Goal: Task Accomplishment & Management: Complete application form

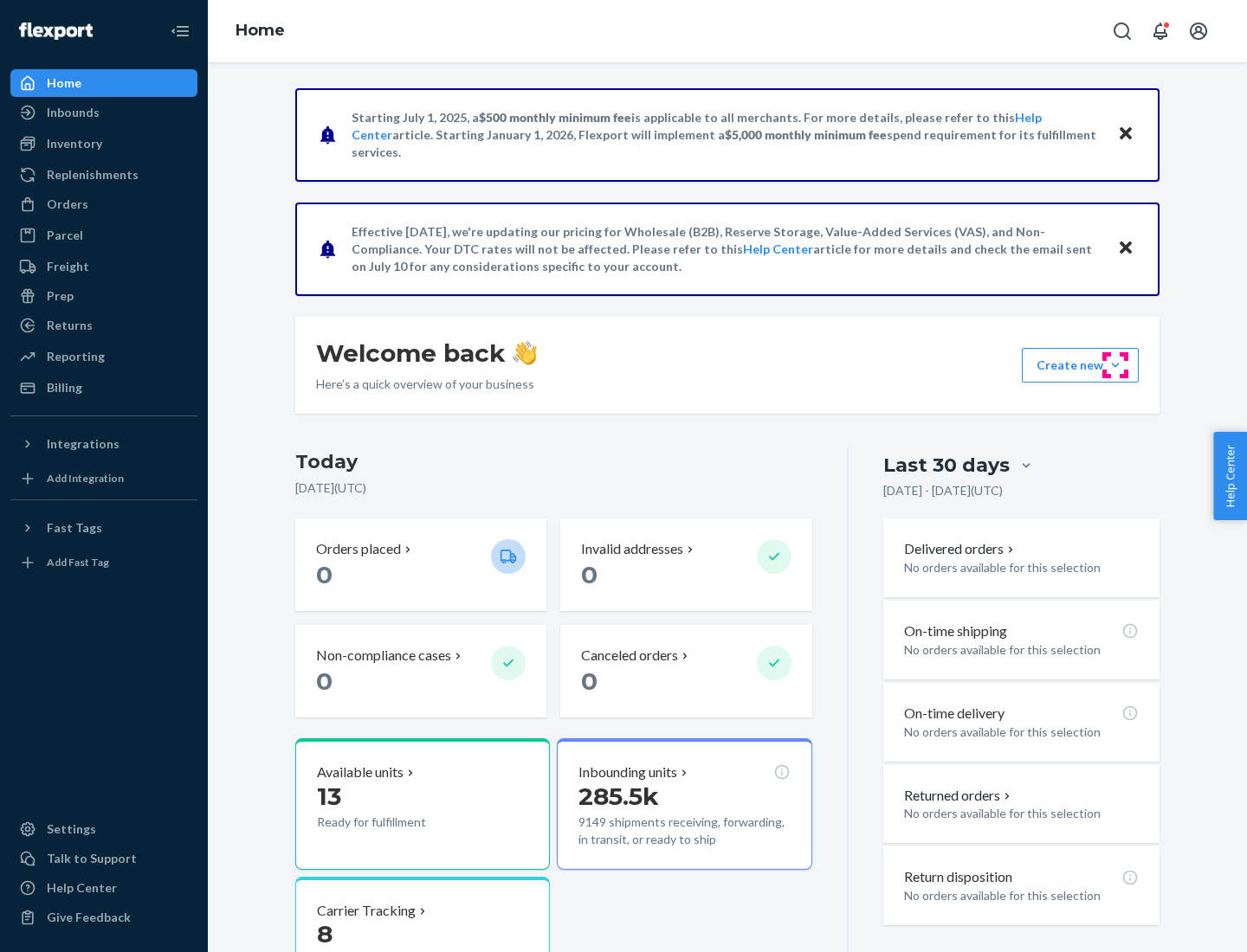
click at [1115, 365] on button "Create new Create new inbound Create new order Create new product" at bounding box center [1080, 366] width 117 height 35
click at [104, 112] on div "Inbounds" at bounding box center [103, 112] width 184 height 25
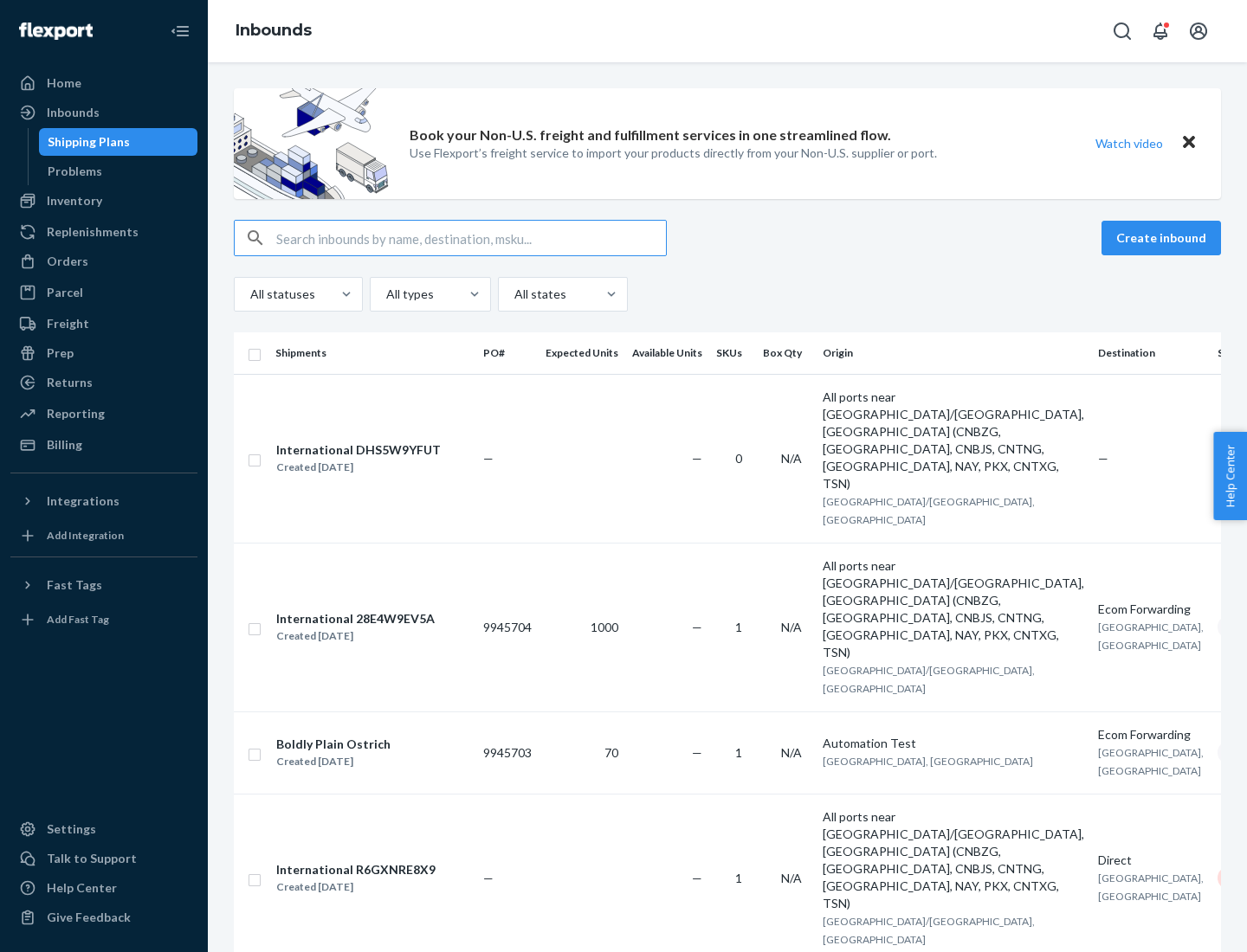
click at [1164, 238] on button "Create inbound" at bounding box center [1161, 238] width 120 height 35
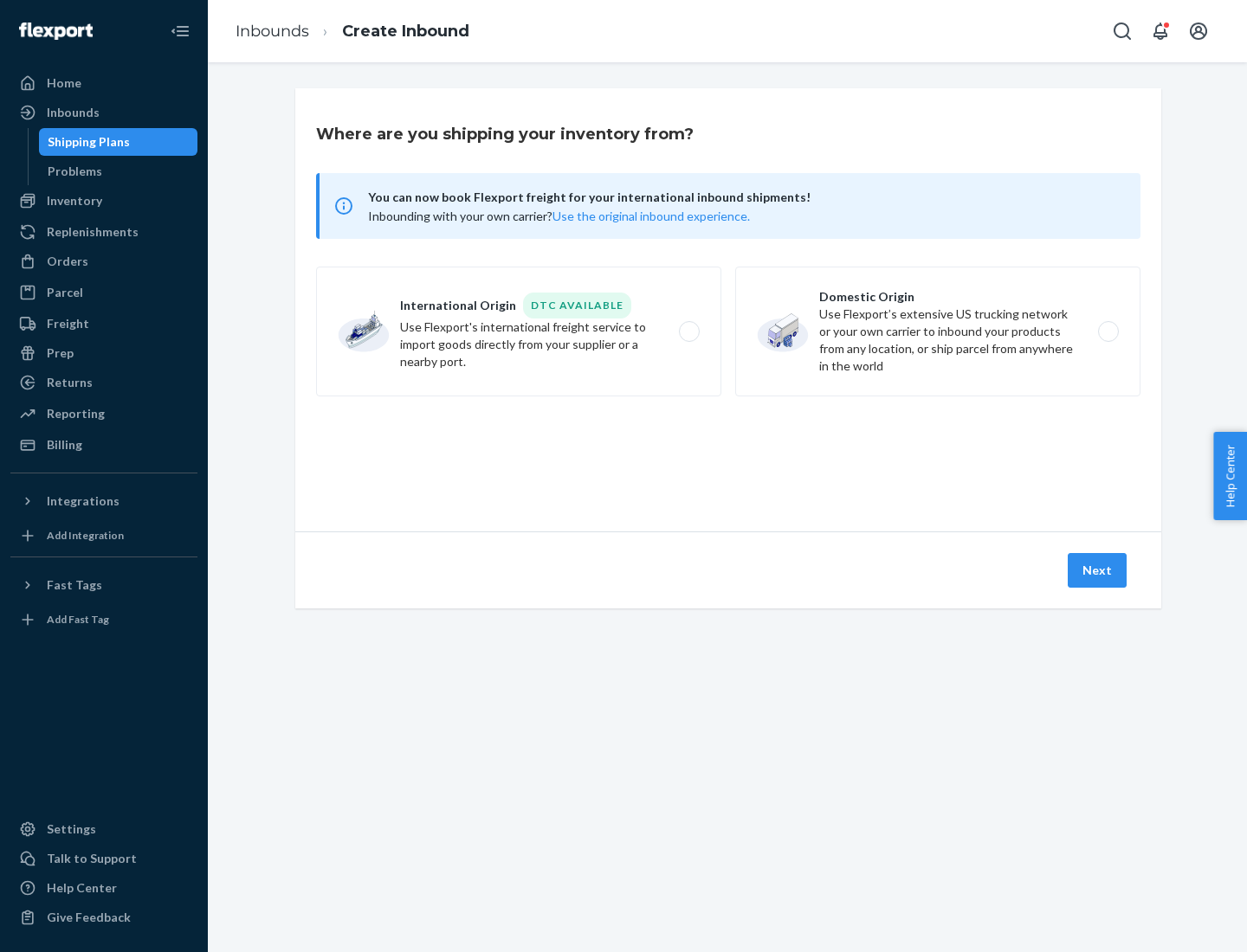
click at [938, 332] on label "Domestic Origin Use Flexport’s extensive US trucking network or your own carrie…" at bounding box center [938, 332] width 405 height 130
click at [1108, 332] on input "Domestic Origin Use Flexport’s extensive US trucking network or your own carrie…" at bounding box center [1113, 332] width 11 height 11
radio input "true"
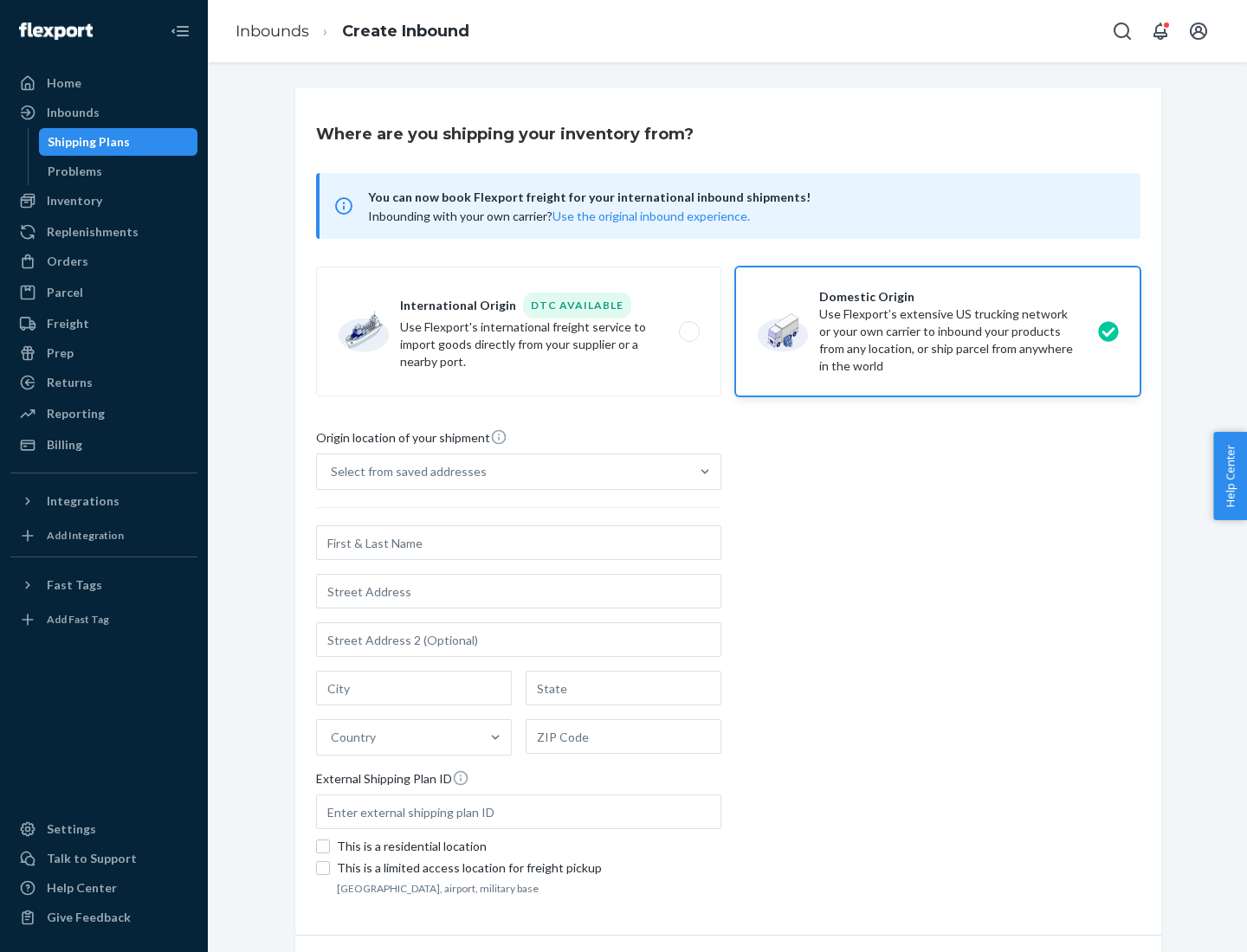
click at [404, 472] on div "Select from saved addresses" at bounding box center [409, 471] width 156 height 17
click at [332, 472] on input "Select from saved addresses" at bounding box center [332, 471] width 2 height 17
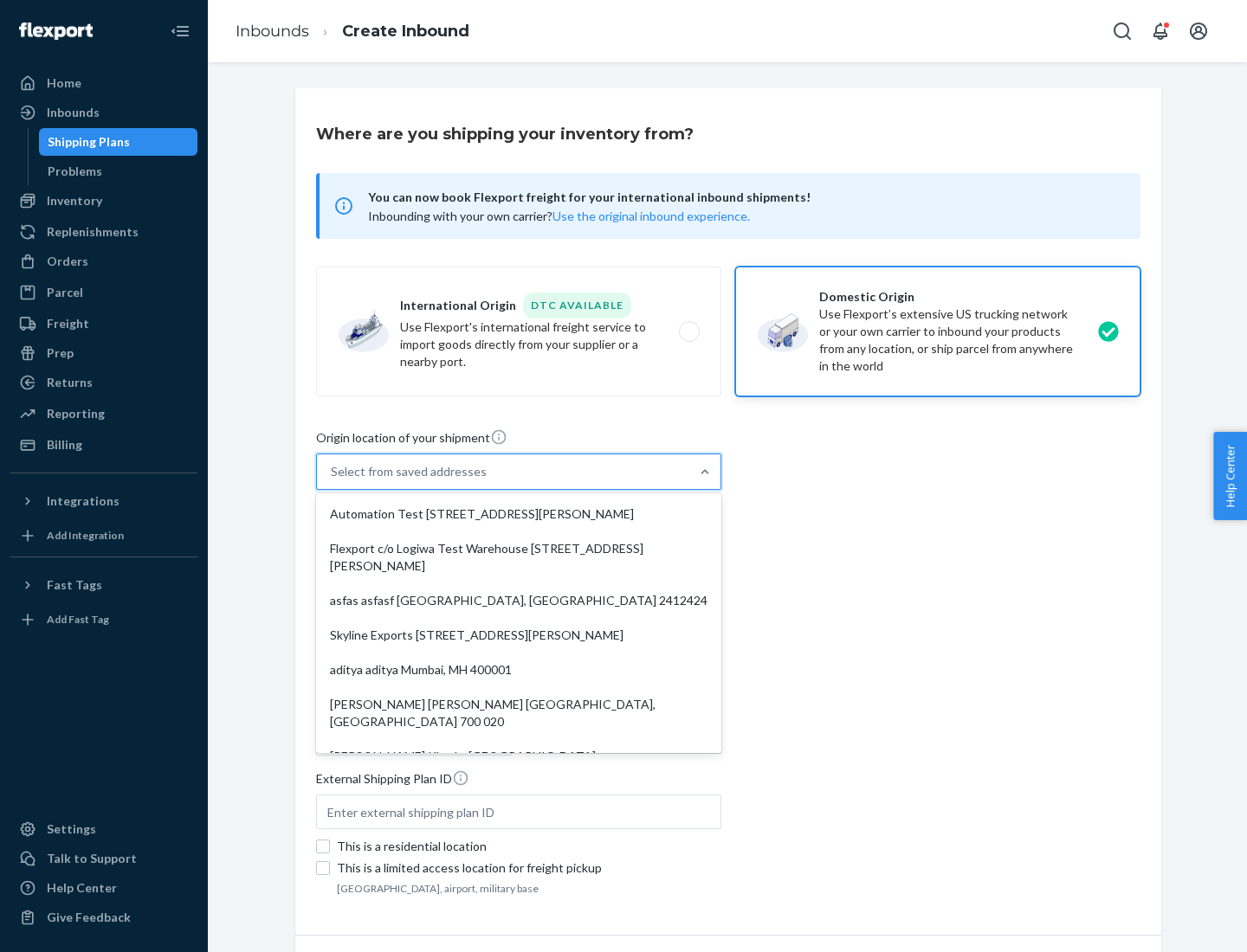
scroll to position [7, 0]
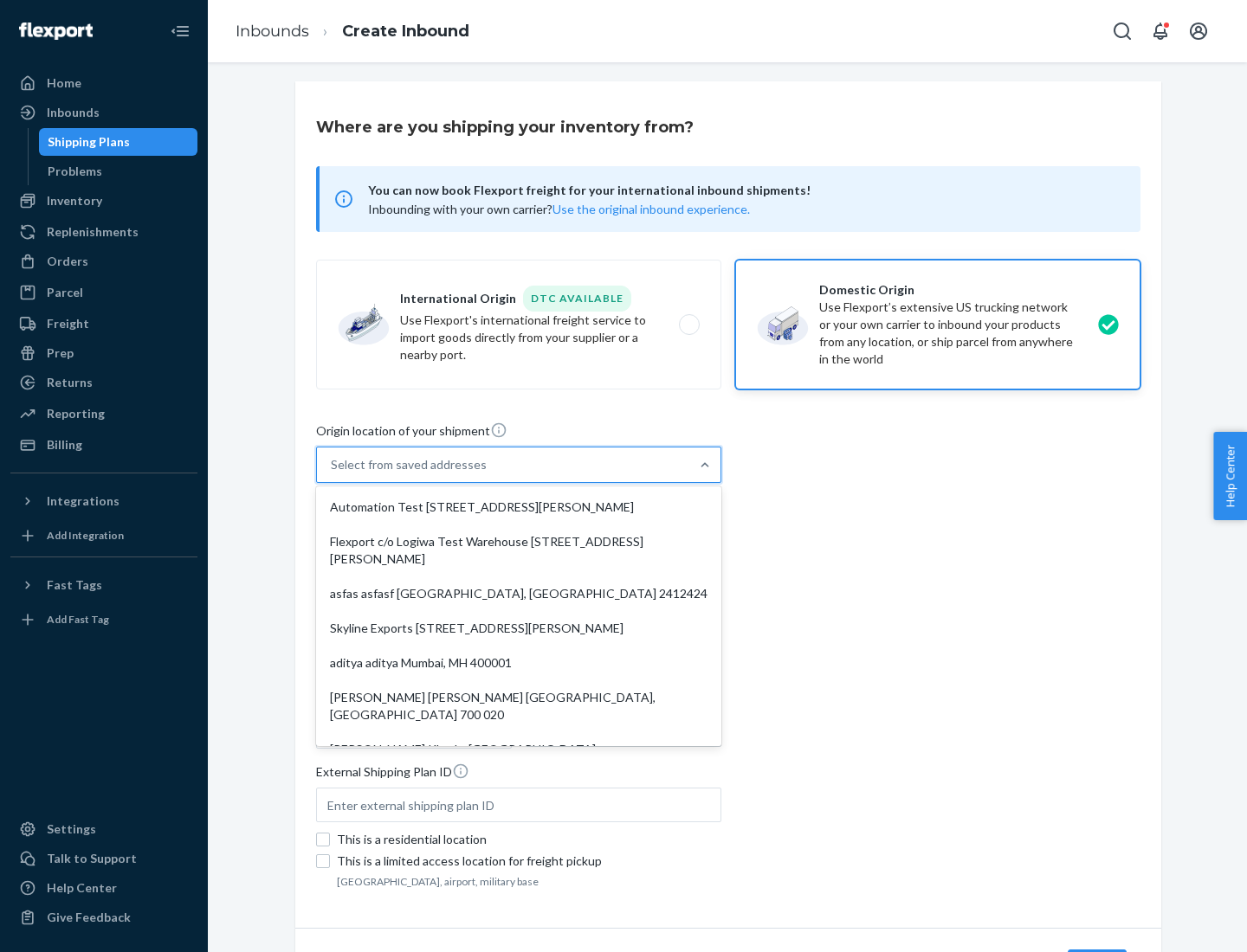
click at [519, 508] on div "Automation Test [STREET_ADDRESS][PERSON_NAME]" at bounding box center [518, 508] width 398 height 35
click at [332, 474] on input "option Automation Test [STREET_ADDRESS][PERSON_NAME]. 9 results available. Use …" at bounding box center [332, 465] width 2 height 17
type input "Automation Test"
type input "9th Floor"
type input "[GEOGRAPHIC_DATA]"
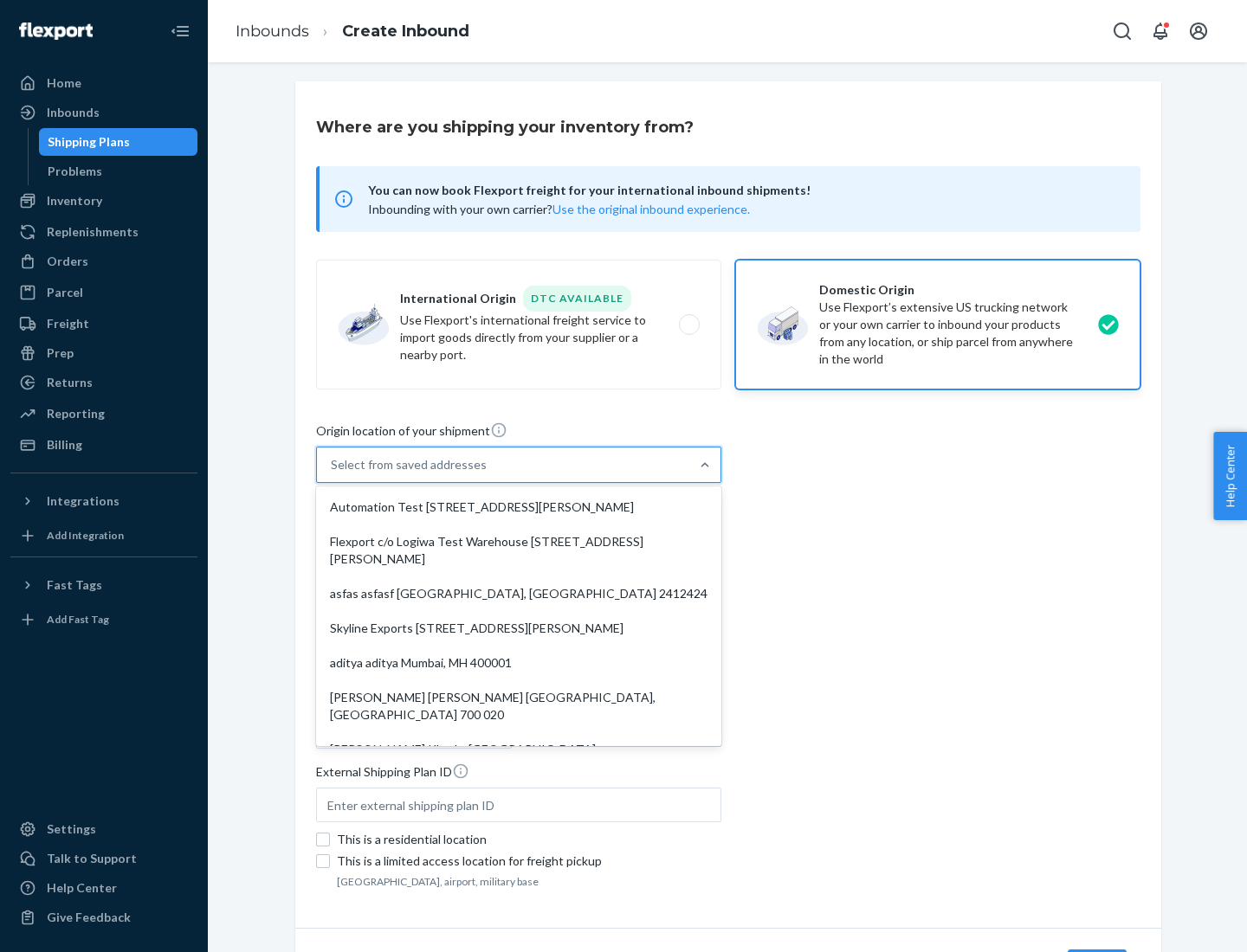
type input "CA"
type input "94104"
type input "[STREET_ADDRESS][PERSON_NAME]"
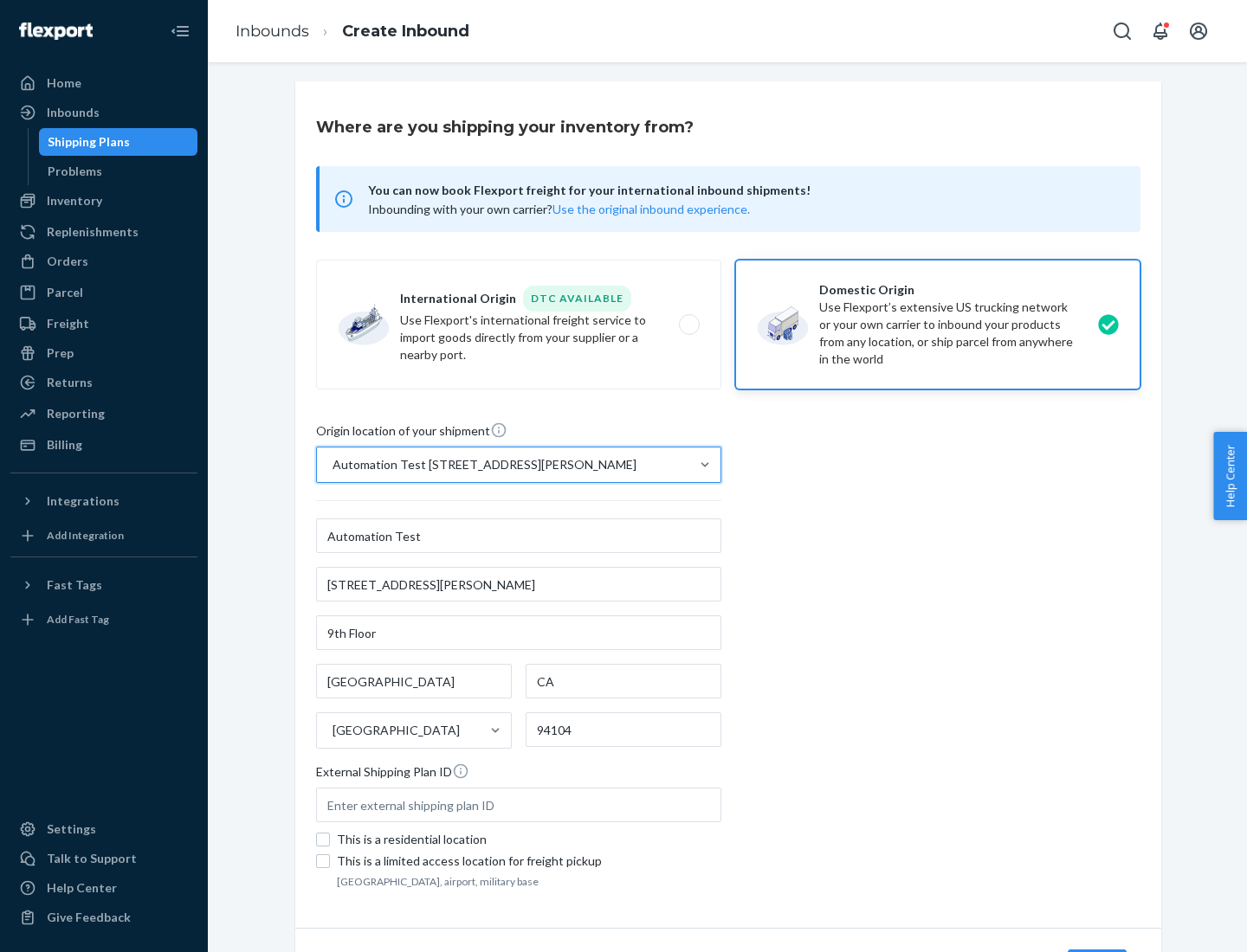
scroll to position [102, 0]
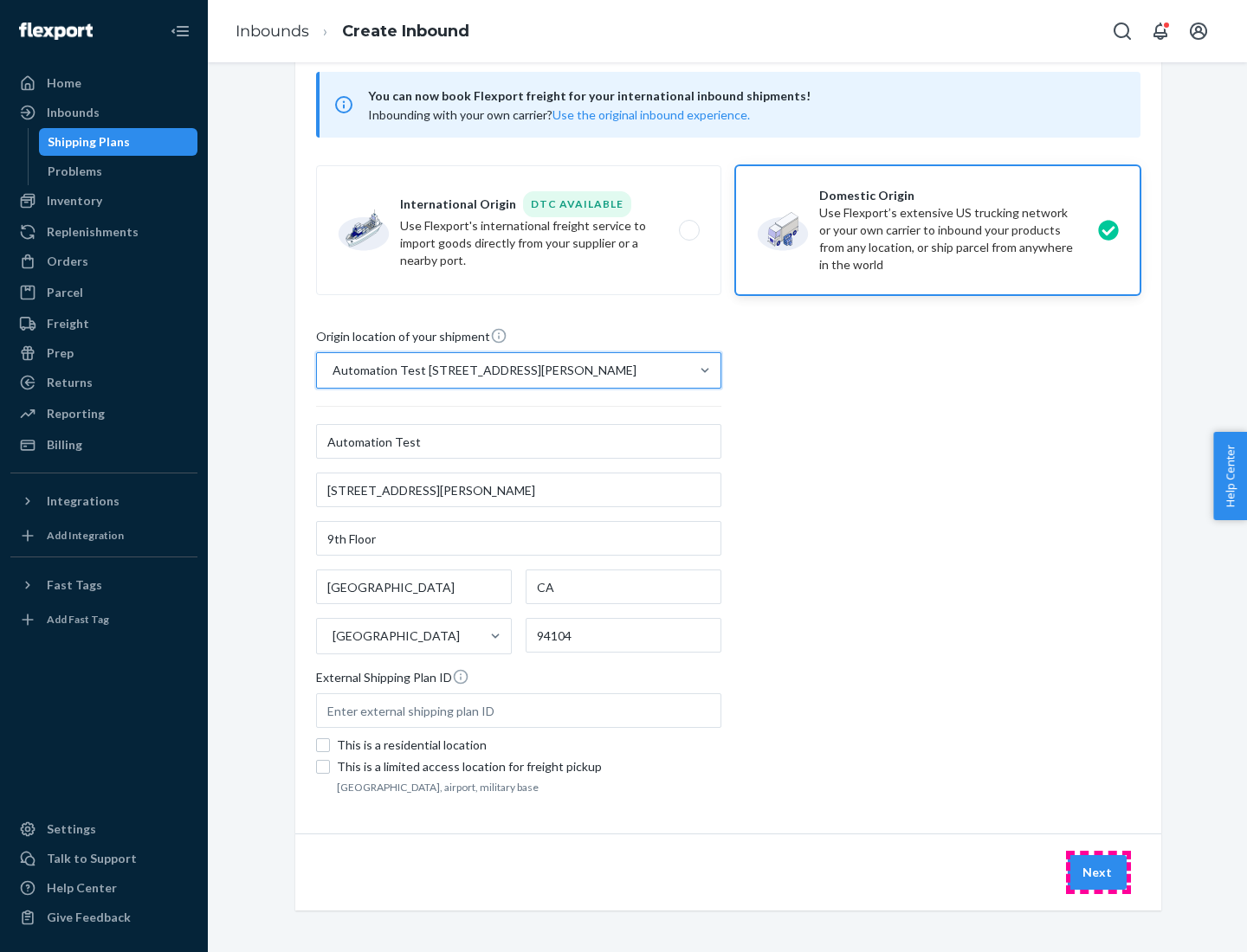
click at [1098, 872] on button "Next" at bounding box center [1097, 872] width 59 height 35
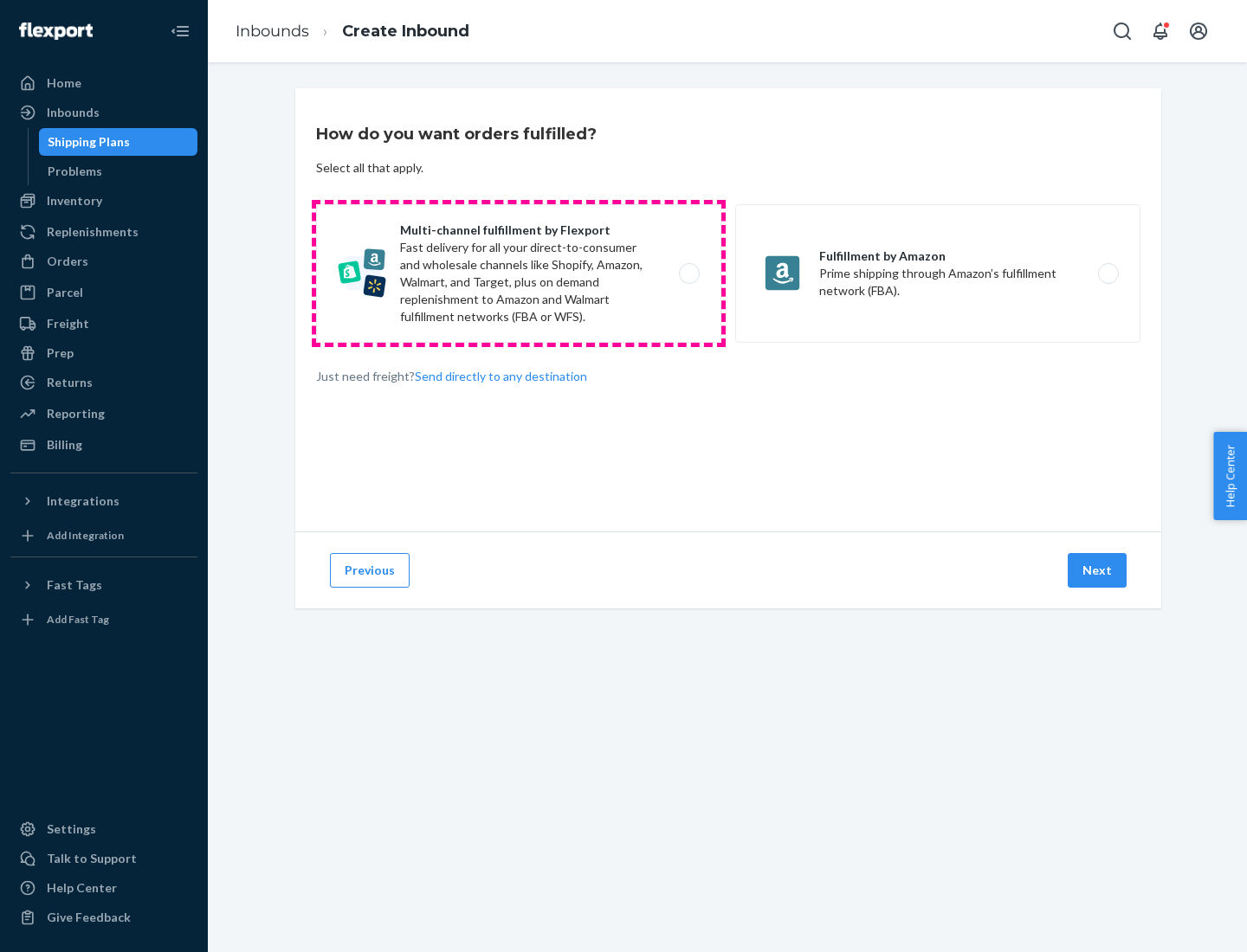
click at [519, 273] on label "Multi-channel fulfillment by Flexport Fast delivery for all your direct-to-cons…" at bounding box center [519, 273] width 405 height 138
click at [689, 273] on input "Multi-channel fulfillment by Flexport Fast delivery for all your direct-to-cons…" at bounding box center [694, 273] width 11 height 11
radio input "true"
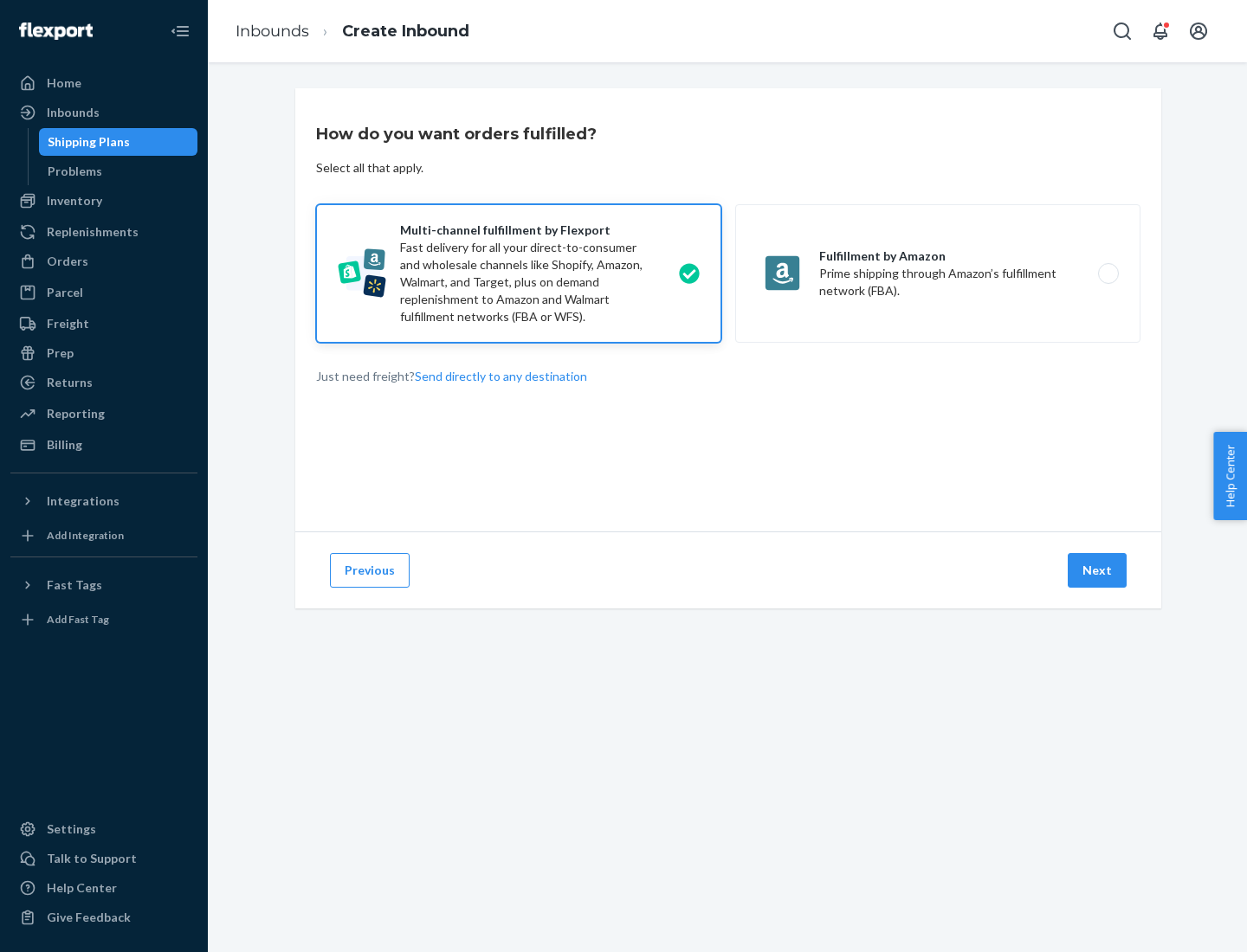
click at [1098, 571] on button "Next" at bounding box center [1097, 571] width 59 height 35
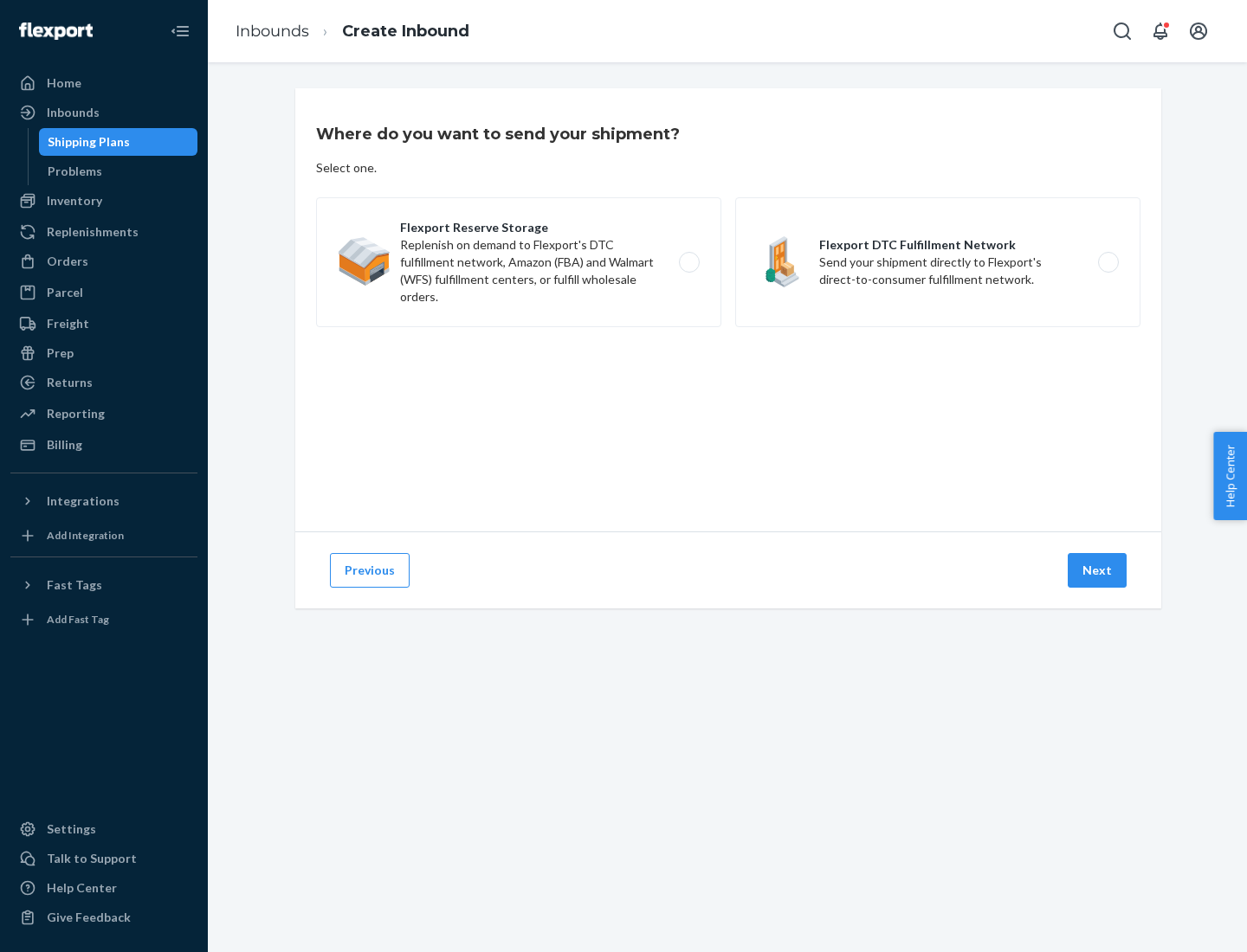
click at [938, 262] on label "Flexport DTC Fulfillment Network Send your shipment directly to Flexport's dire…" at bounding box center [938, 262] width 405 height 130
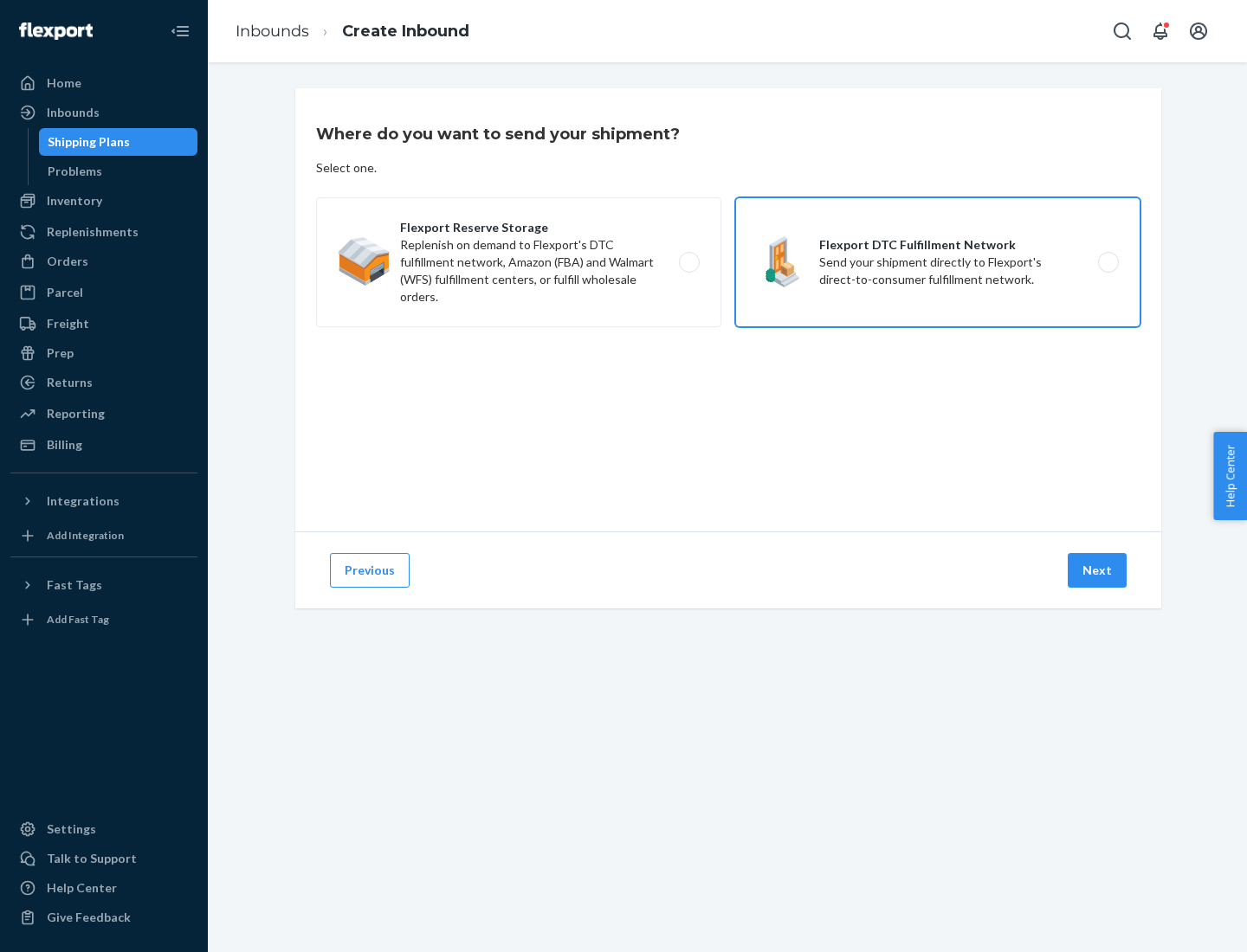
click at [1108, 262] on input "Flexport DTC Fulfillment Network Send your shipment directly to Flexport's dire…" at bounding box center [1113, 262] width 11 height 11
radio input "true"
click at [1098, 571] on button "Next" at bounding box center [1097, 571] width 59 height 35
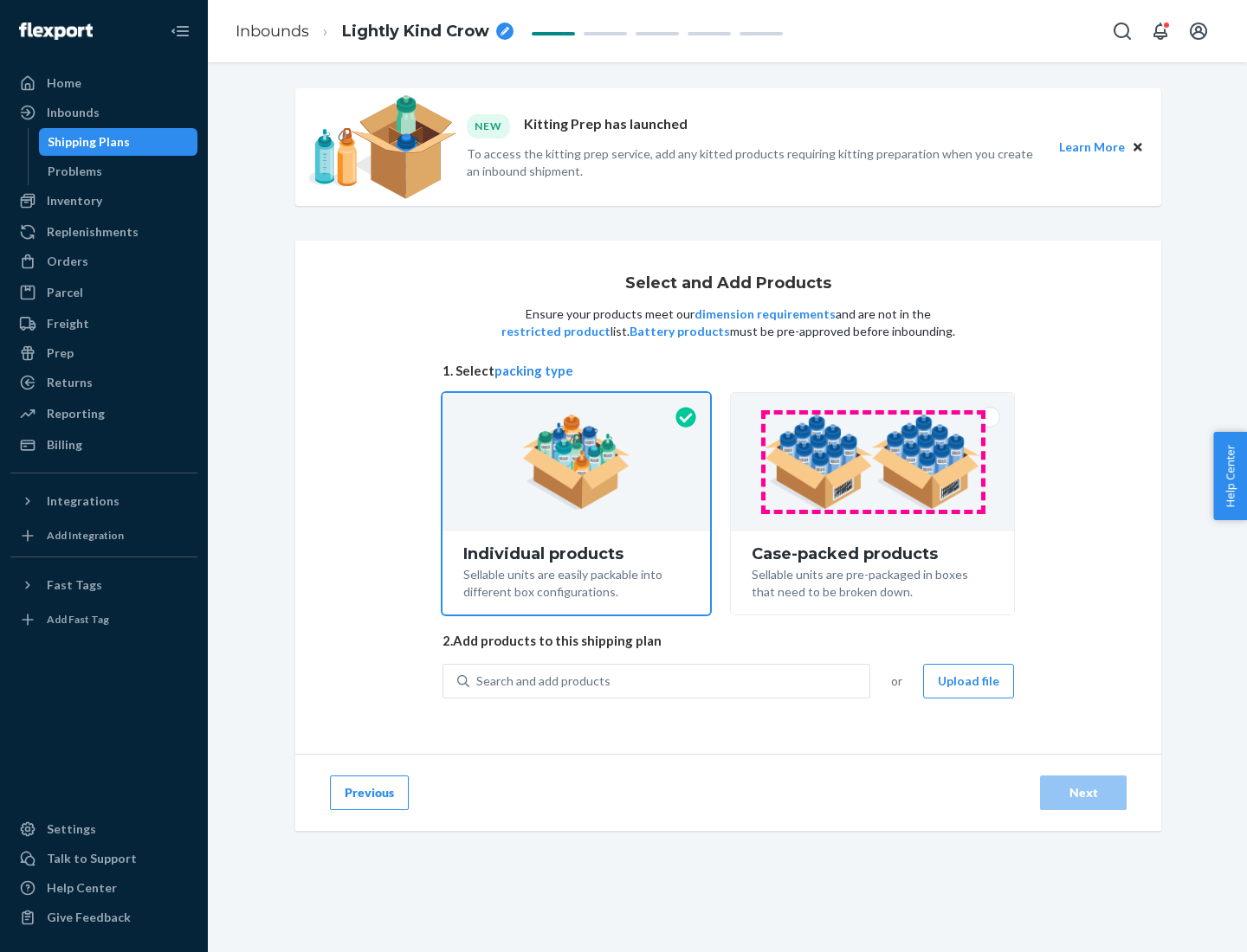
click at [873, 462] on img at bounding box center [873, 462] width 216 height 95
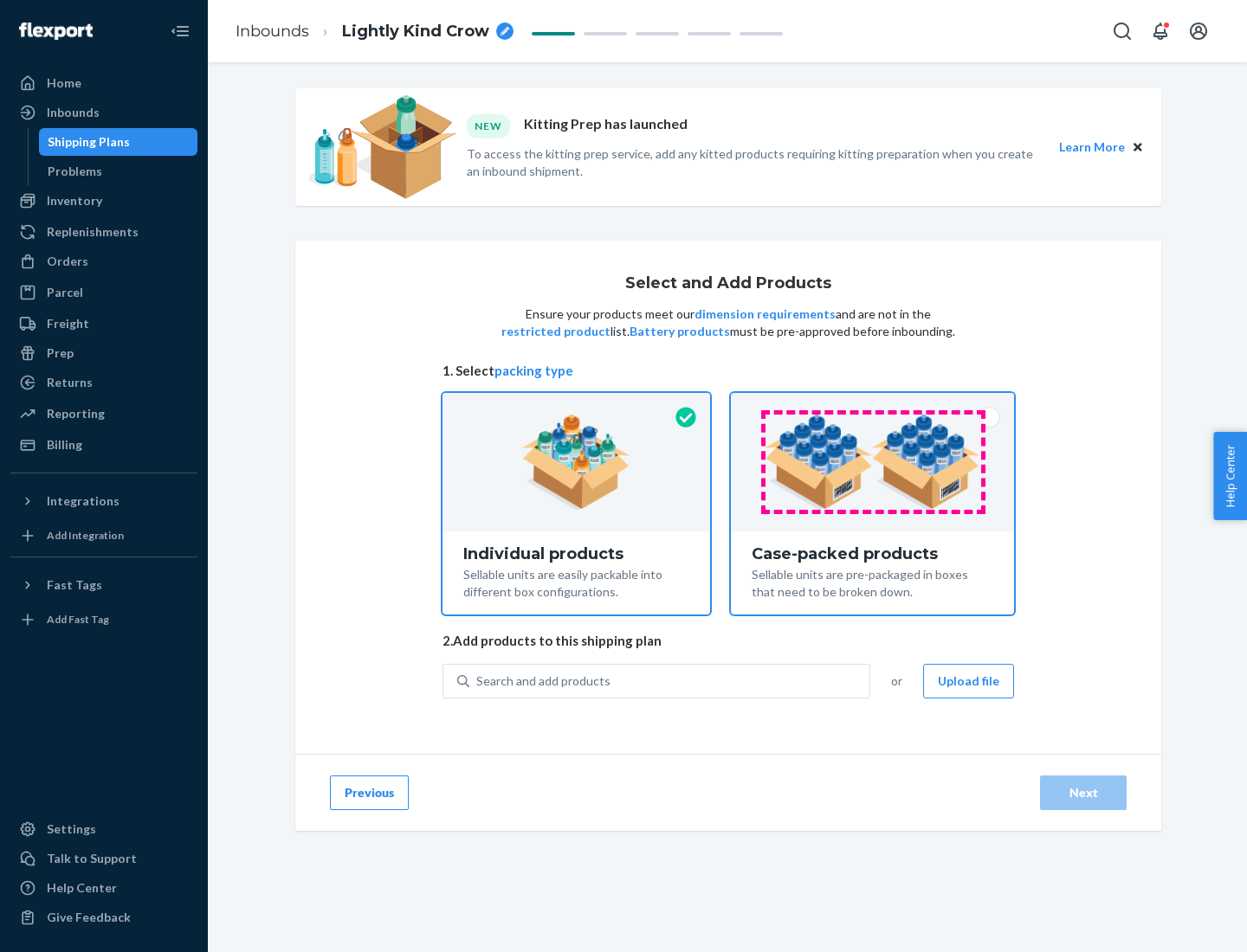
click at [873, 404] on input "Case-packed products Sellable units are pre-packaged in boxes that need to be b…" at bounding box center [873, 399] width 11 height 11
radio input "true"
radio input "false"
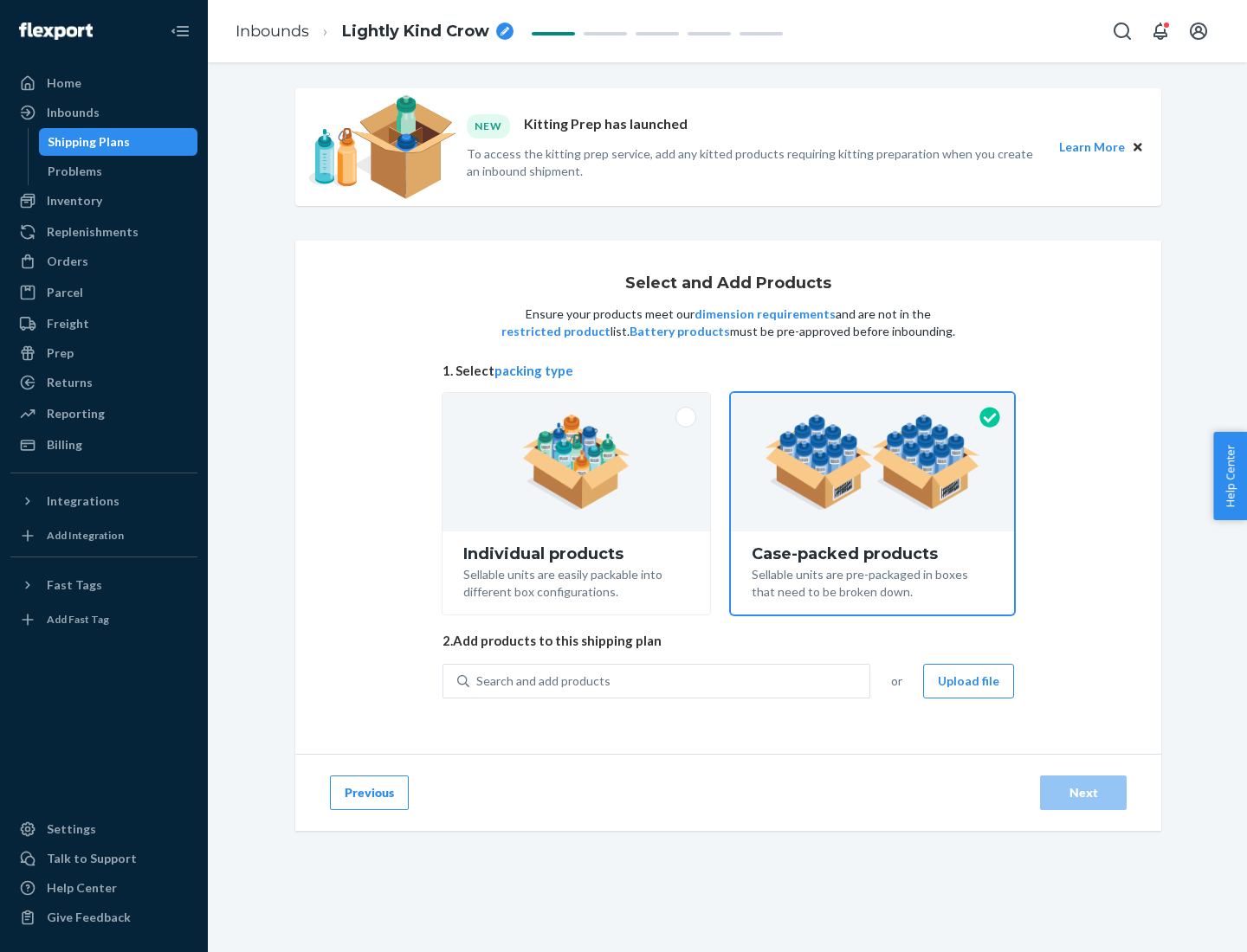
click at [671, 680] on div "Search and add products" at bounding box center [669, 681] width 400 height 31
click at [478, 680] on input "Search and add products" at bounding box center [478, 681] width 2 height 17
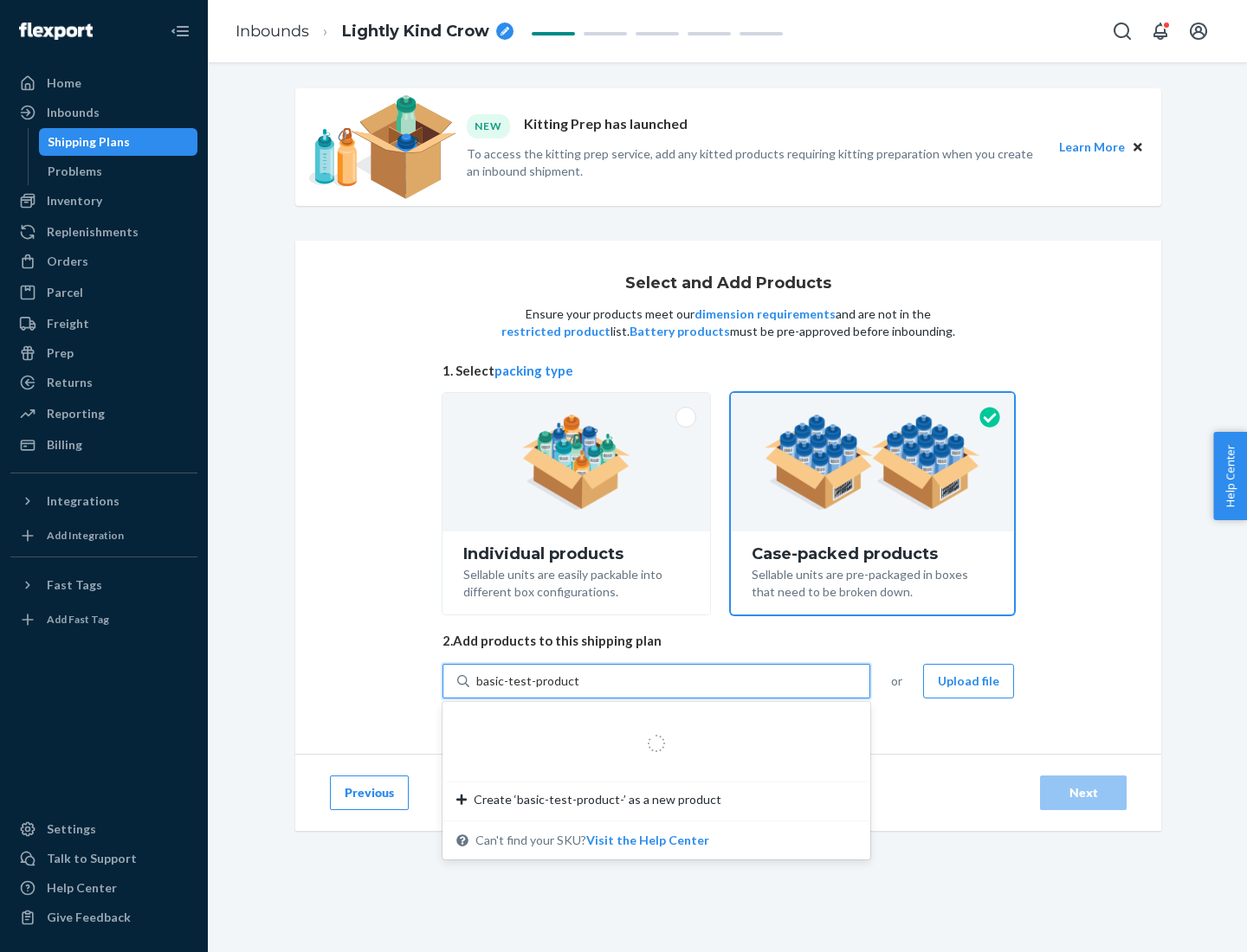
type input "basic-test-product-1"
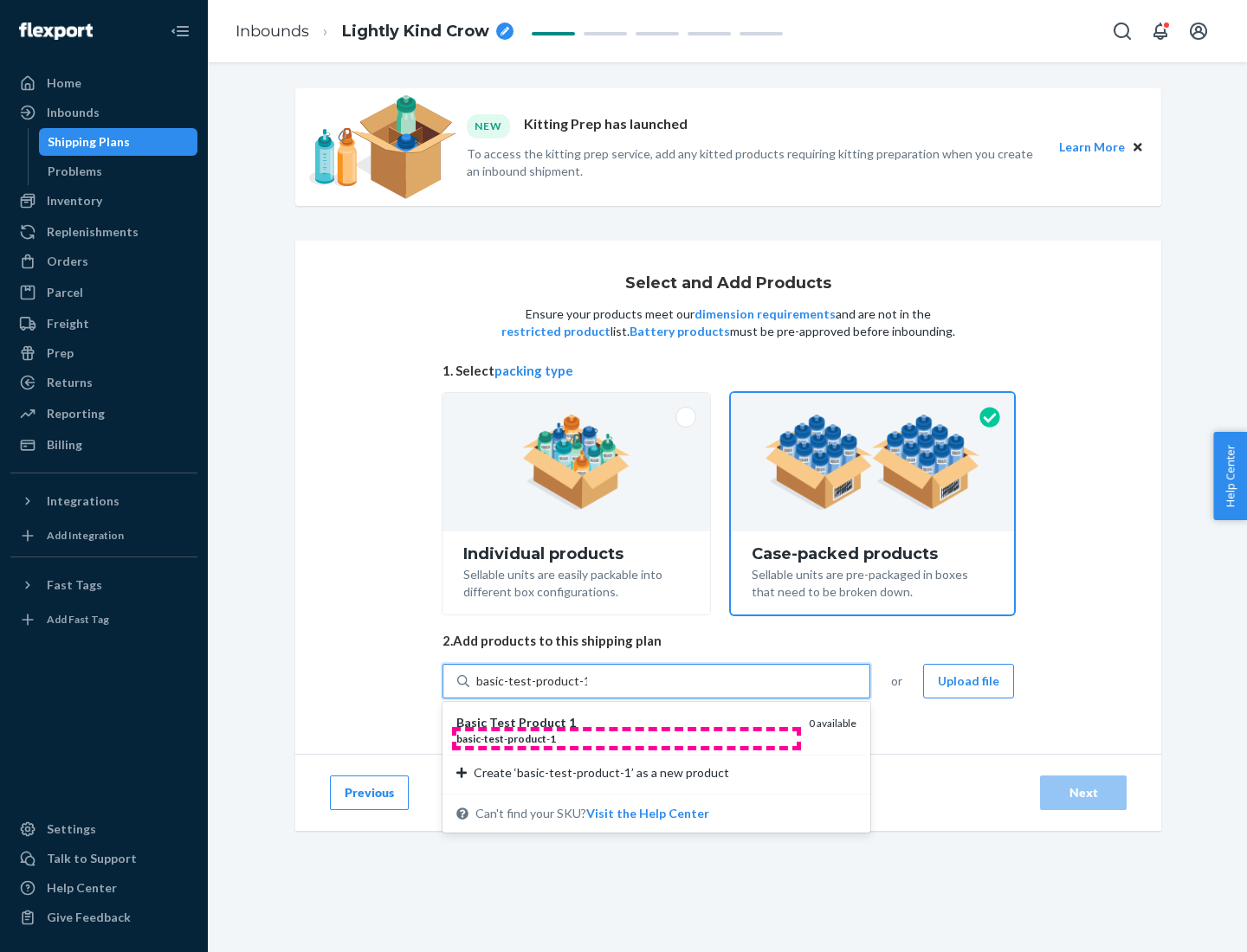
click at [626, 738] on div "basic - test - product - 1" at bounding box center [626, 739] width 339 height 15
click at [587, 690] on input "basic-test-product-1" at bounding box center [532, 681] width 111 height 17
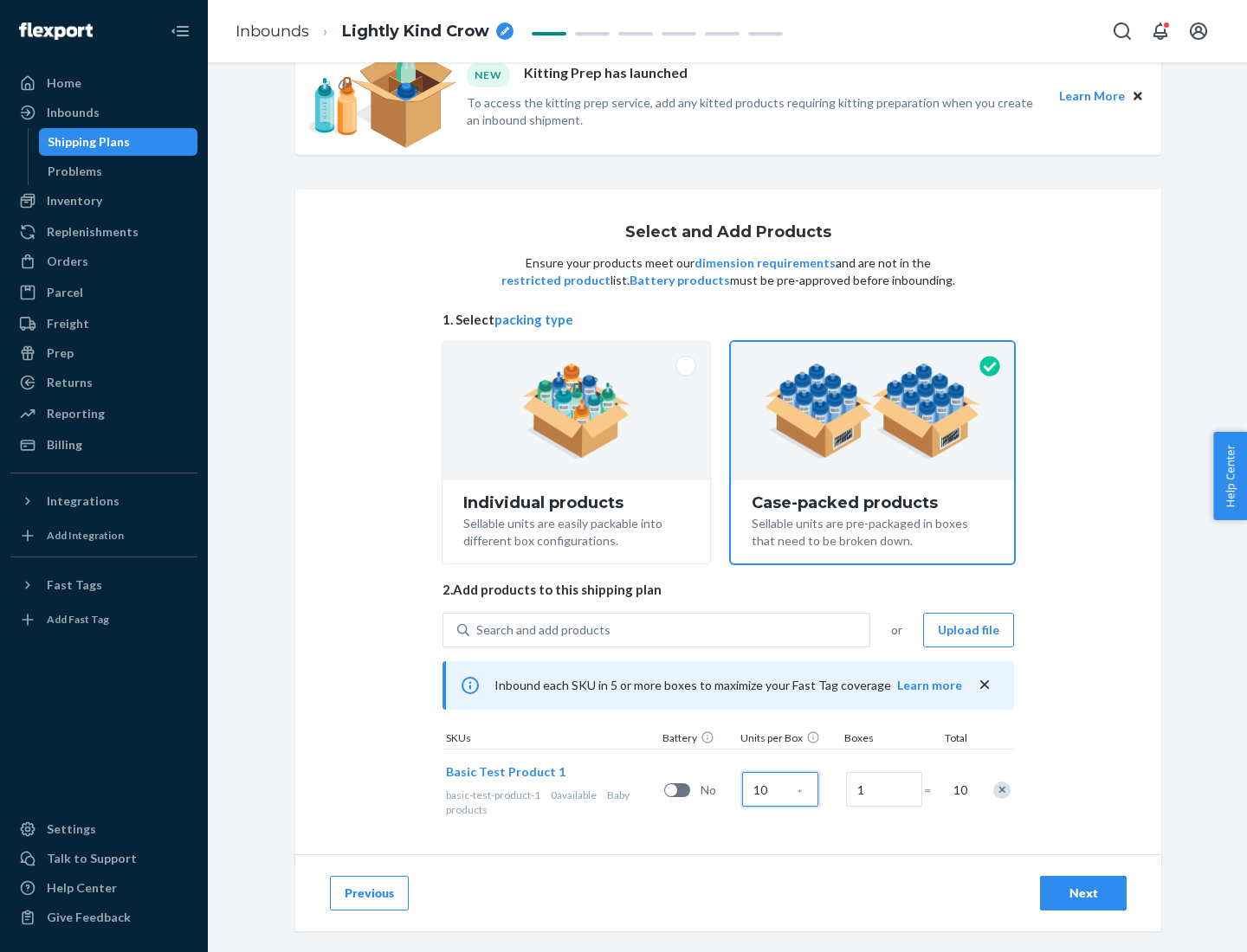
scroll to position [62, 0]
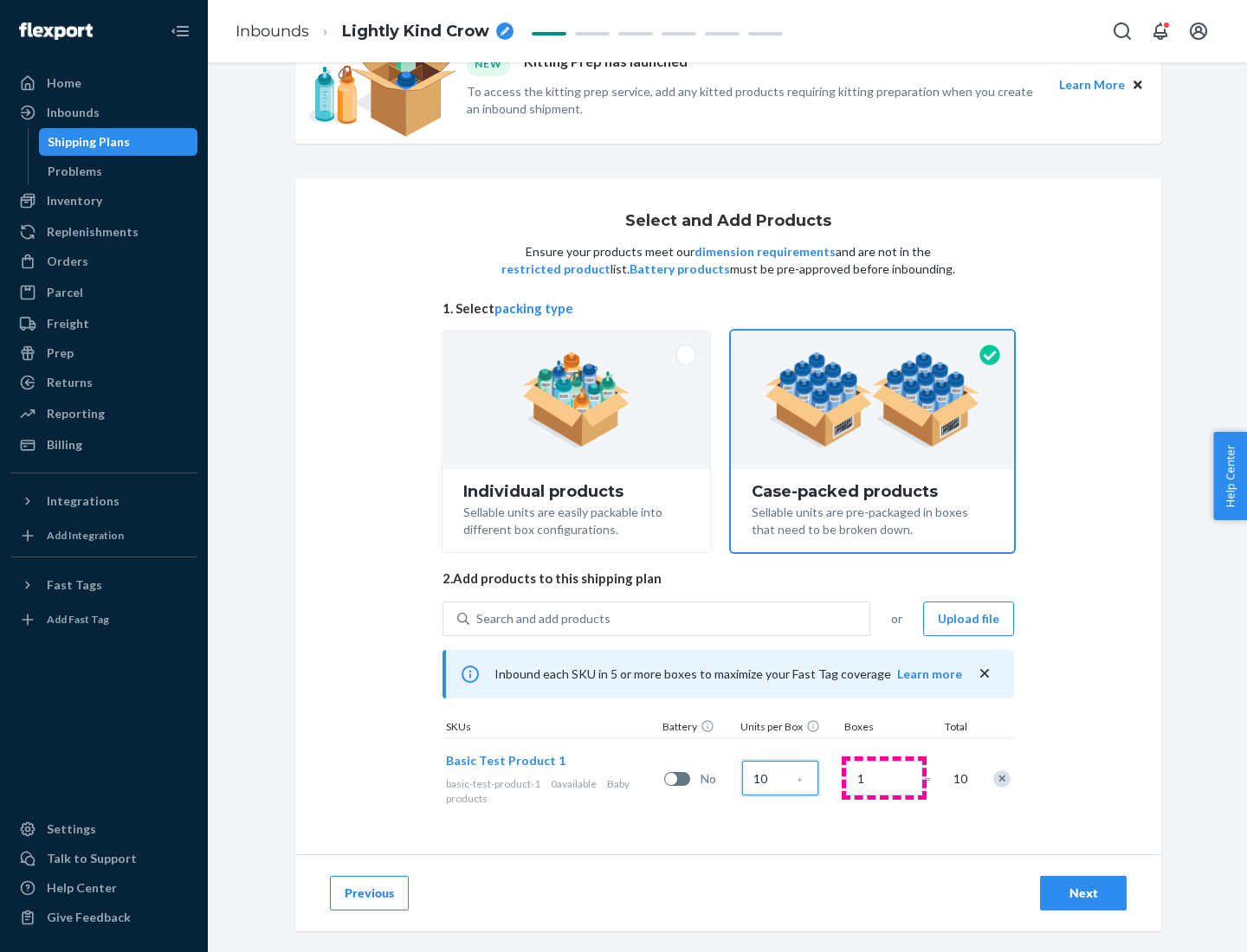
type input "10"
type input "7"
click at [1083, 893] on div "Next" at bounding box center [1083, 893] width 57 height 17
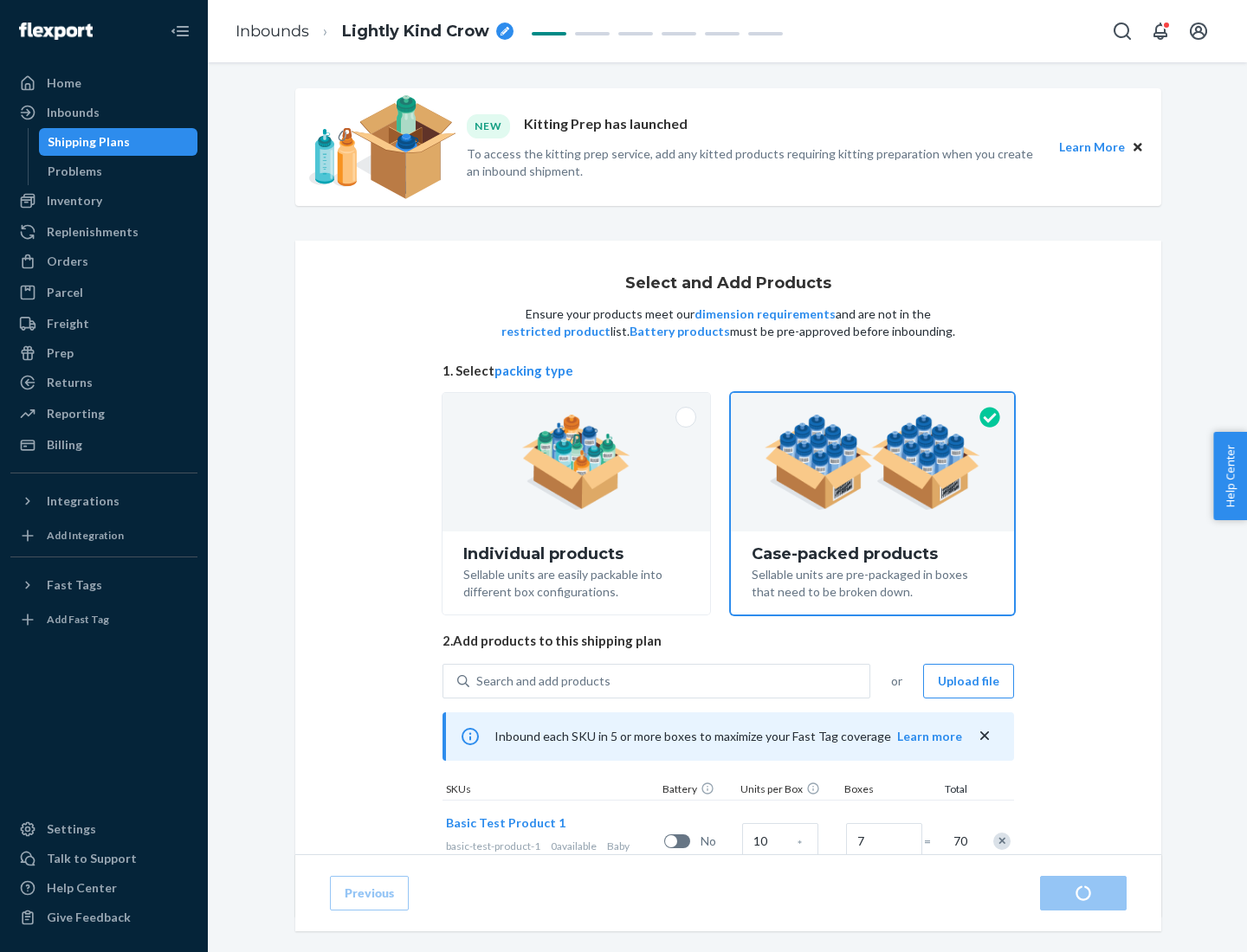
radio input "true"
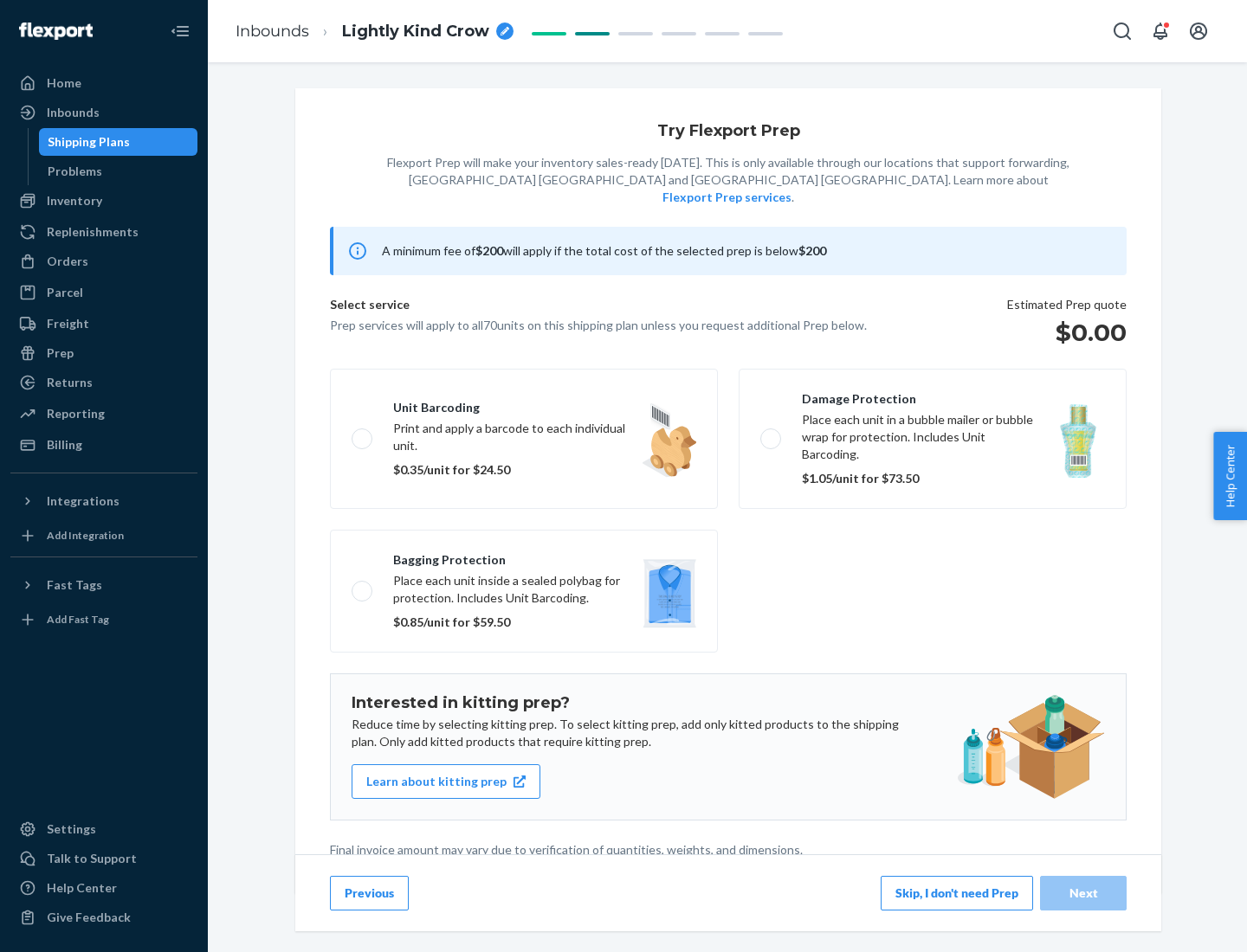
scroll to position [5, 0]
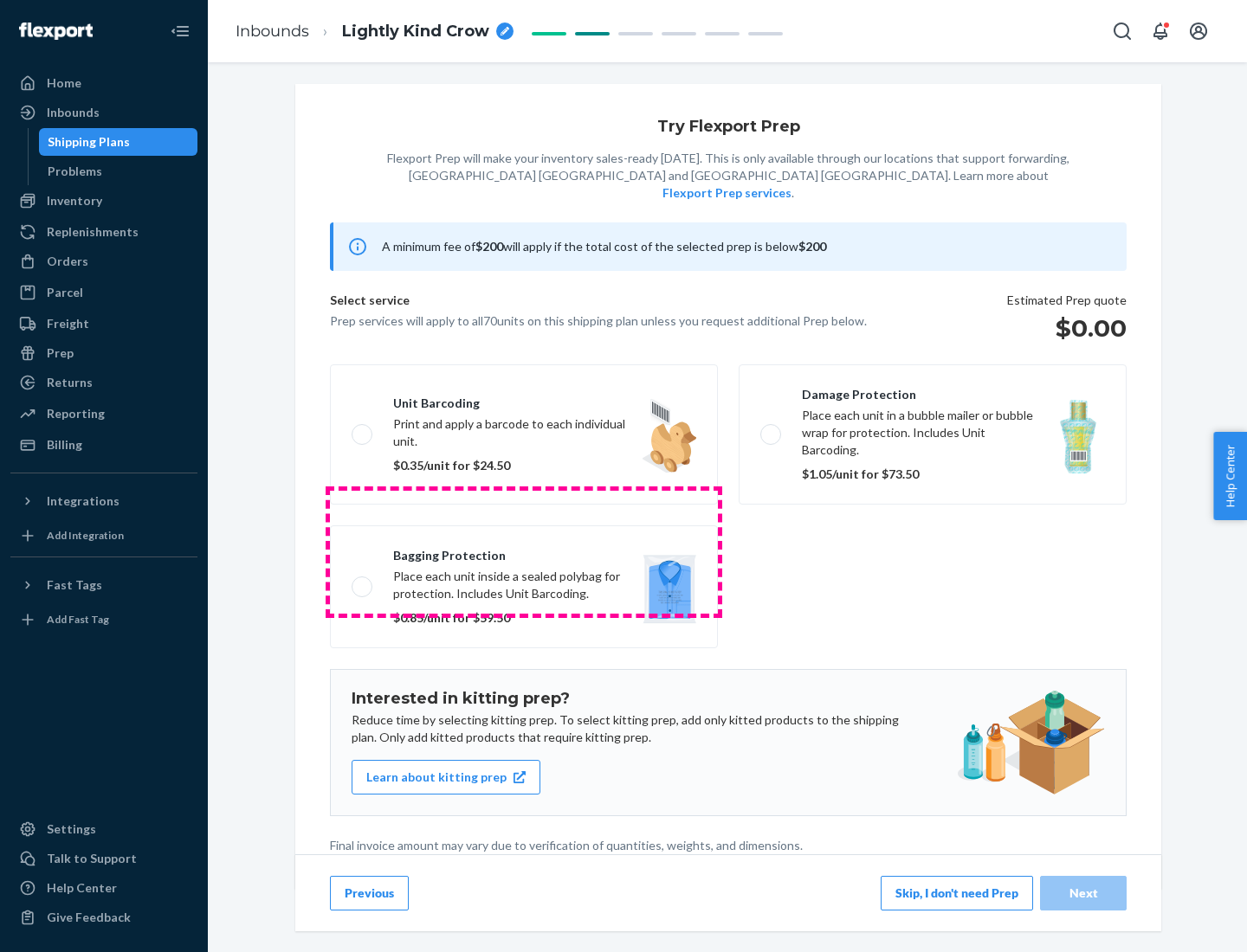
click at [524, 551] on label "Bagging protection Place each unit inside a sealed polybag for protection. Incl…" at bounding box center [524, 587] width 388 height 123
click at [363, 581] on input "Bagging protection Place each unit inside a sealed polybag for protection. Incl…" at bounding box center [357, 586] width 11 height 11
checkbox input "true"
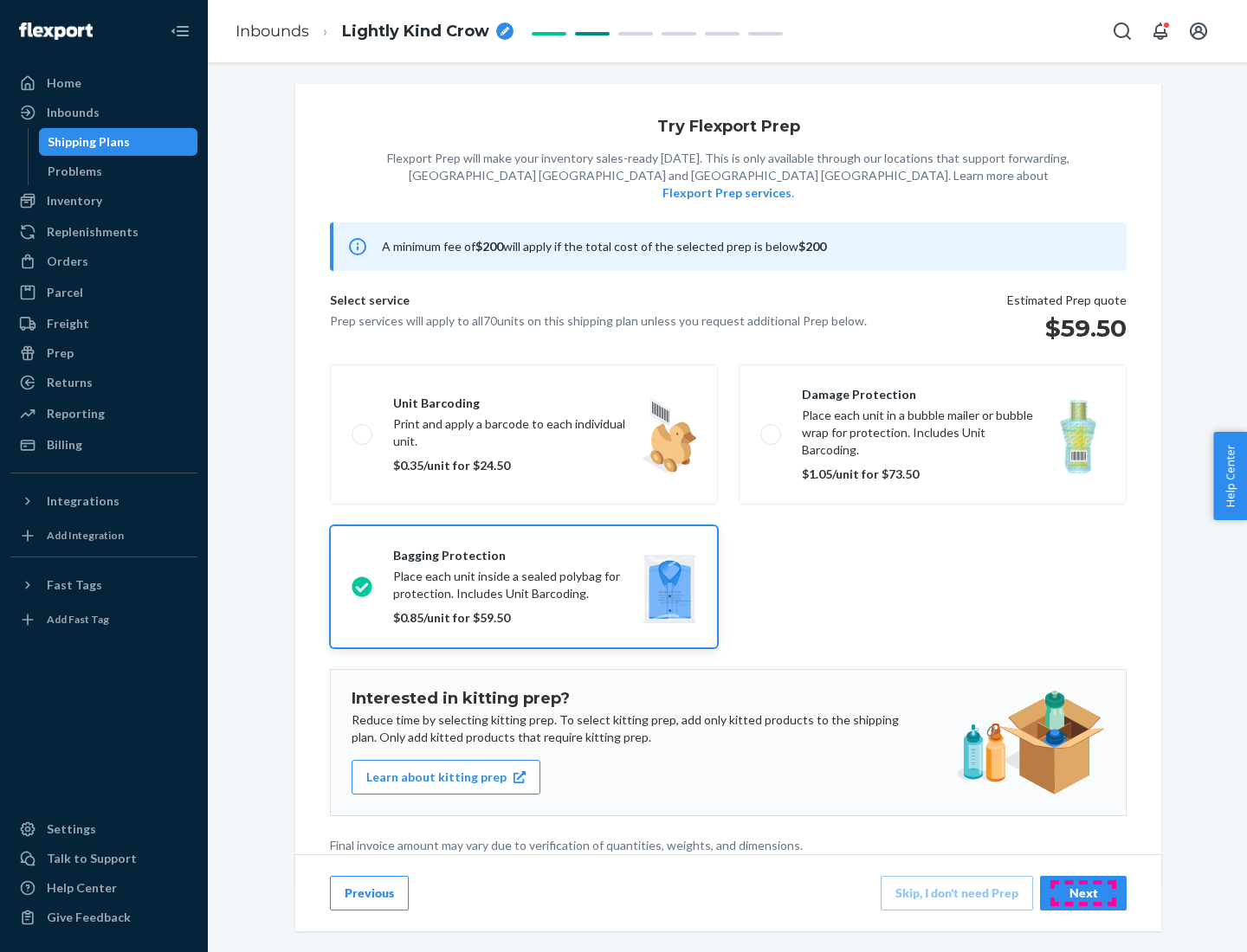
click at [1083, 893] on div "Next" at bounding box center [1083, 893] width 57 height 17
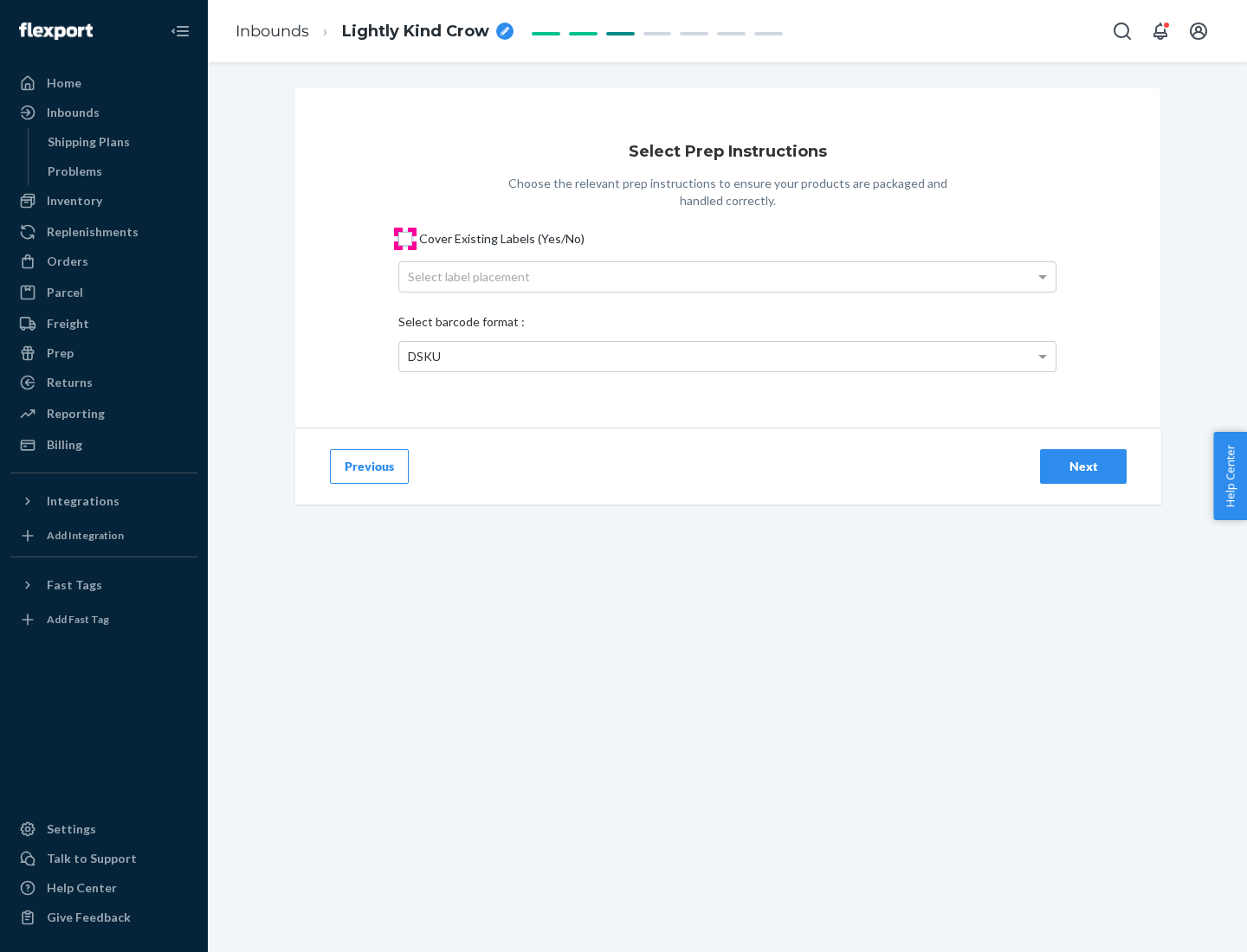
click at [405, 238] on input "Cover Existing Labels (Yes/No)" at bounding box center [404, 239] width 14 height 14
checkbox input "true"
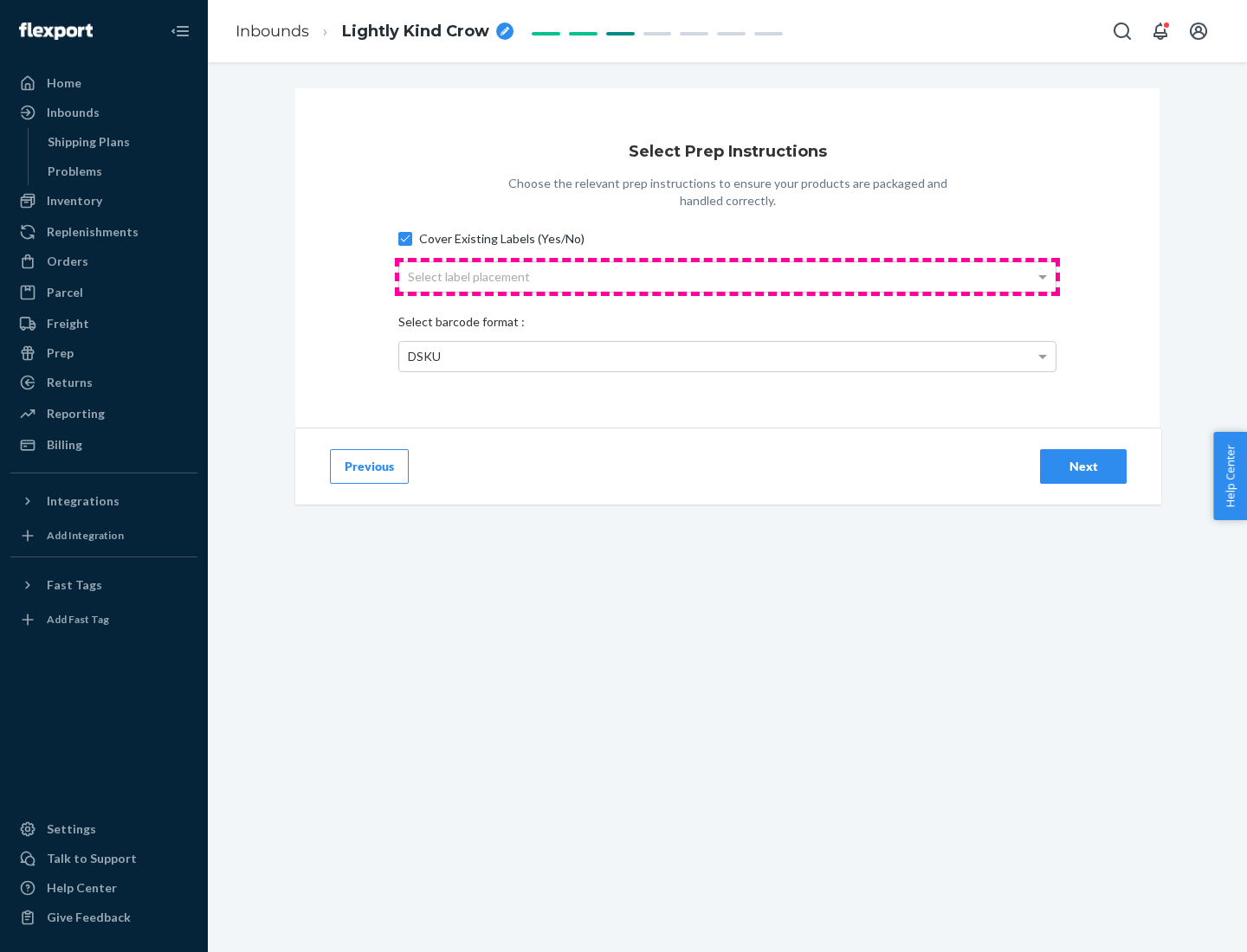
click at [727, 276] on div "Select label placement" at bounding box center [727, 277] width 657 height 29
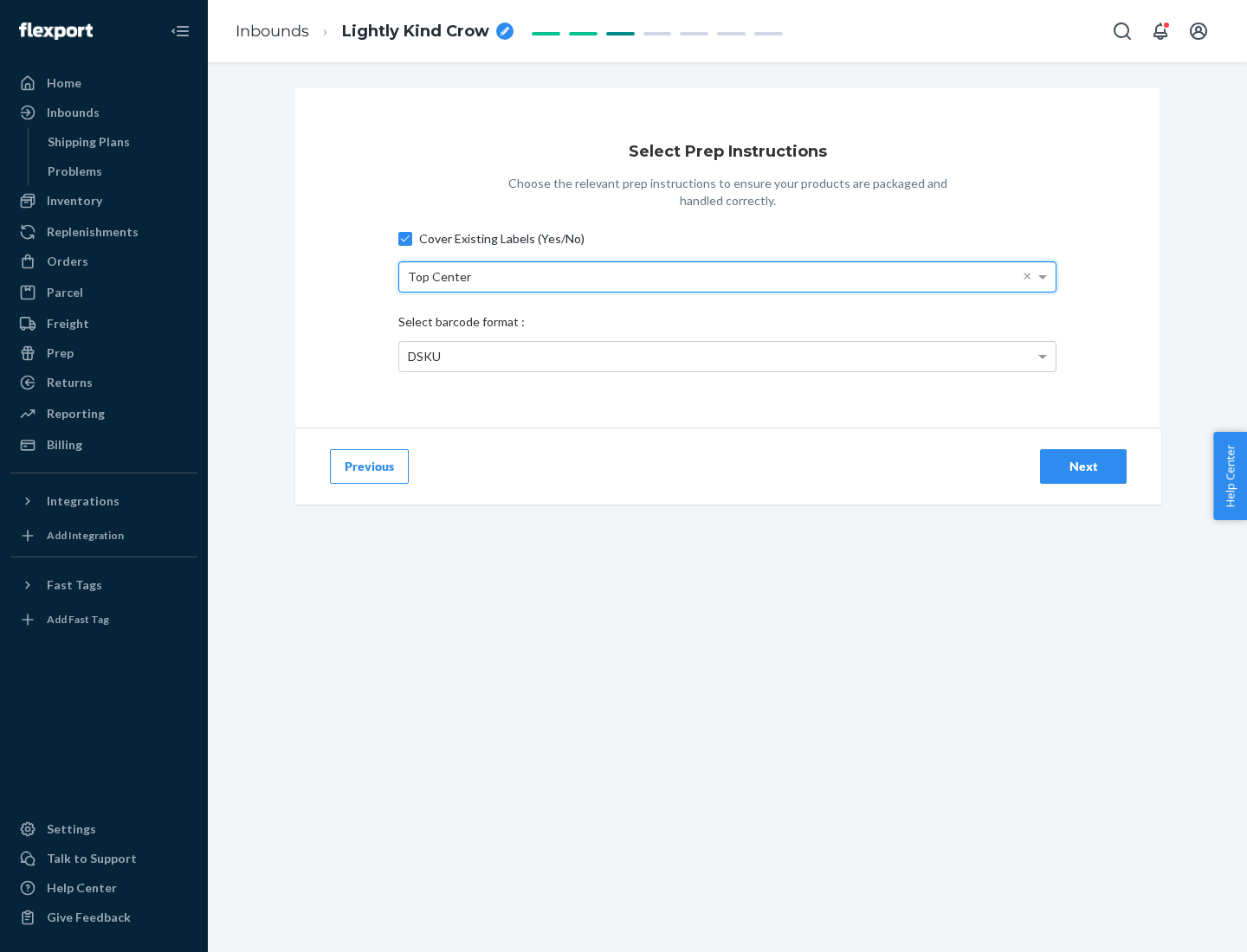
click at [727, 356] on div "DSKU" at bounding box center [727, 357] width 657 height 29
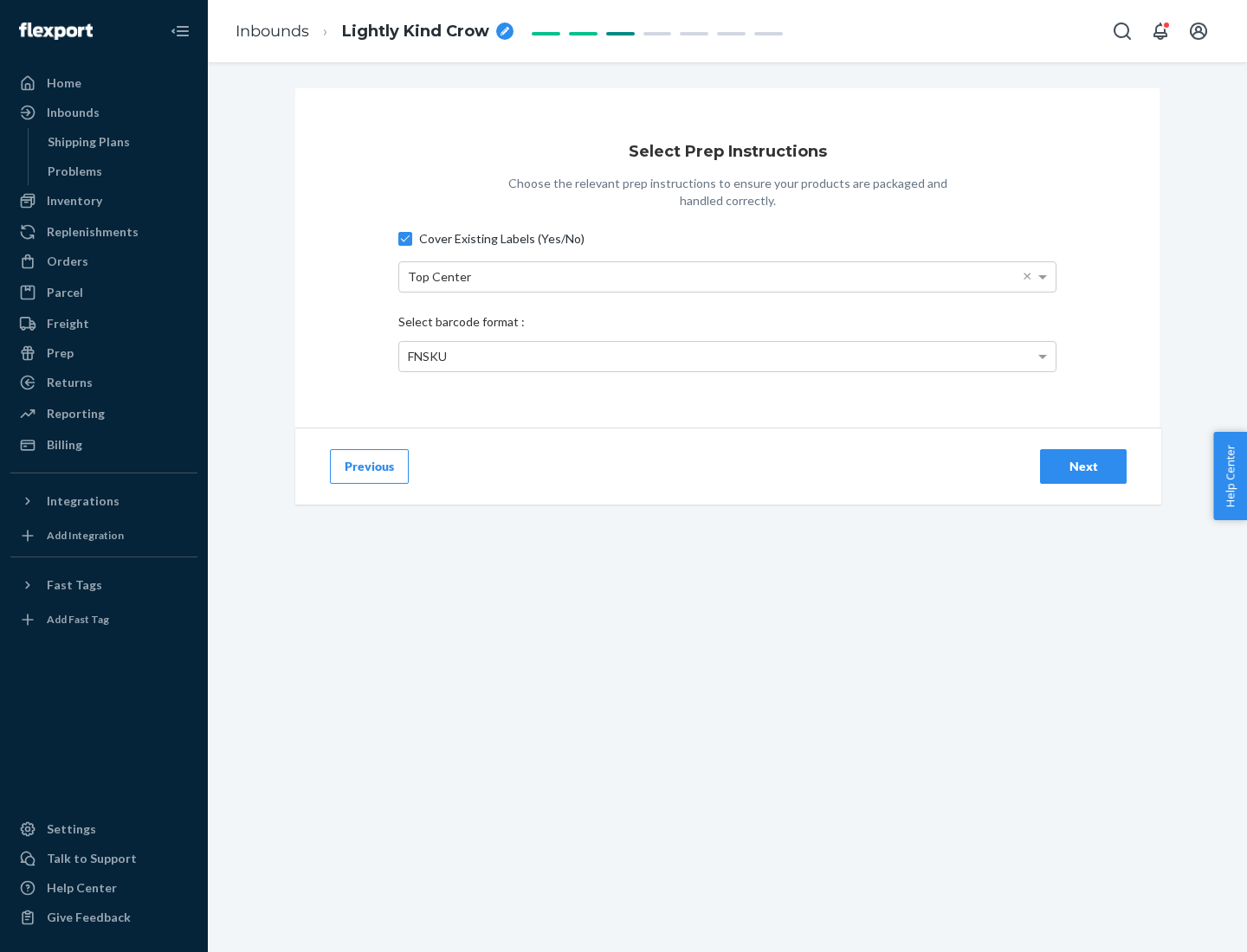
click at [1083, 465] on div "Next" at bounding box center [1083, 466] width 57 height 17
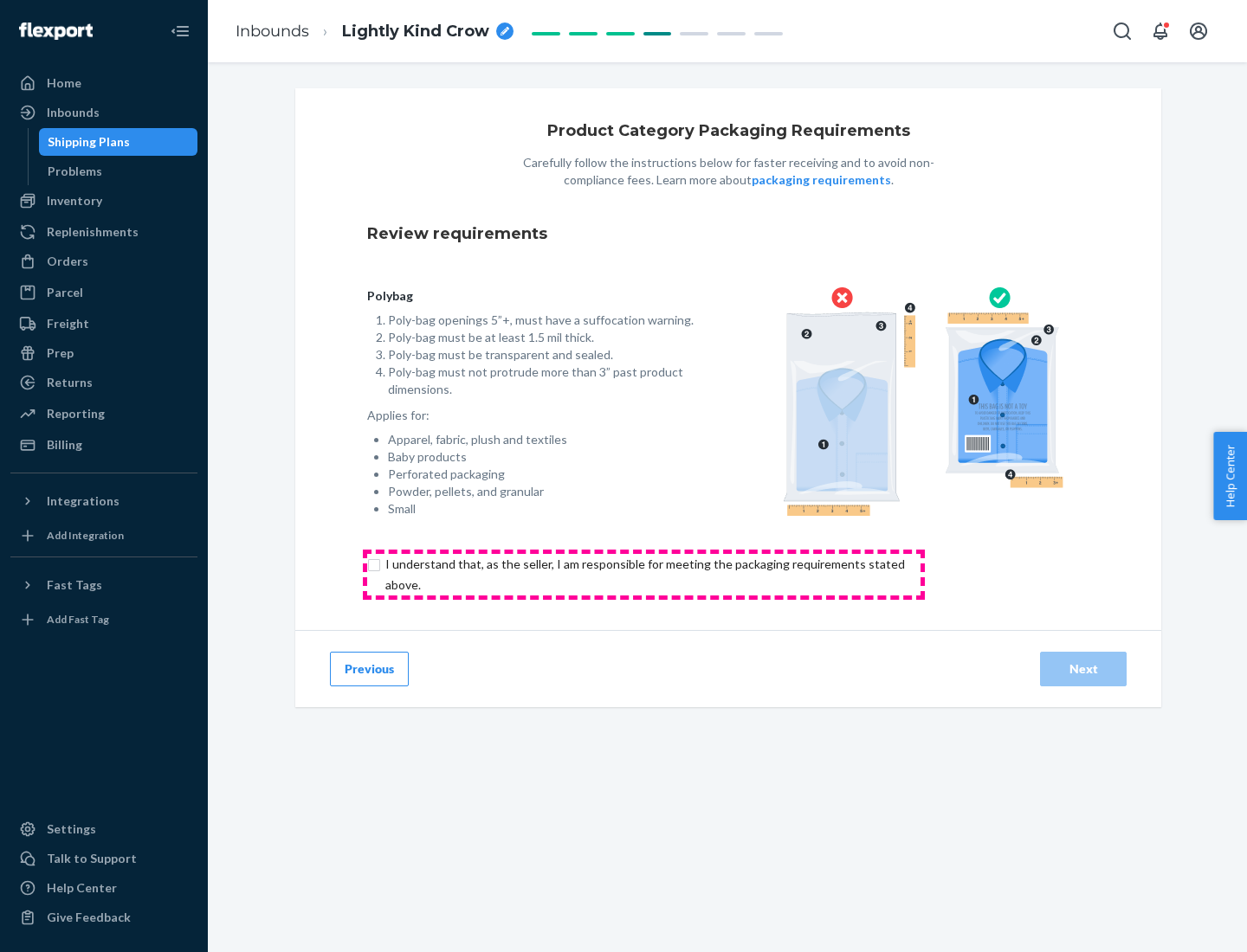
click at [643, 574] on input "checkbox" at bounding box center [654, 574] width 575 height 41
checkbox input "true"
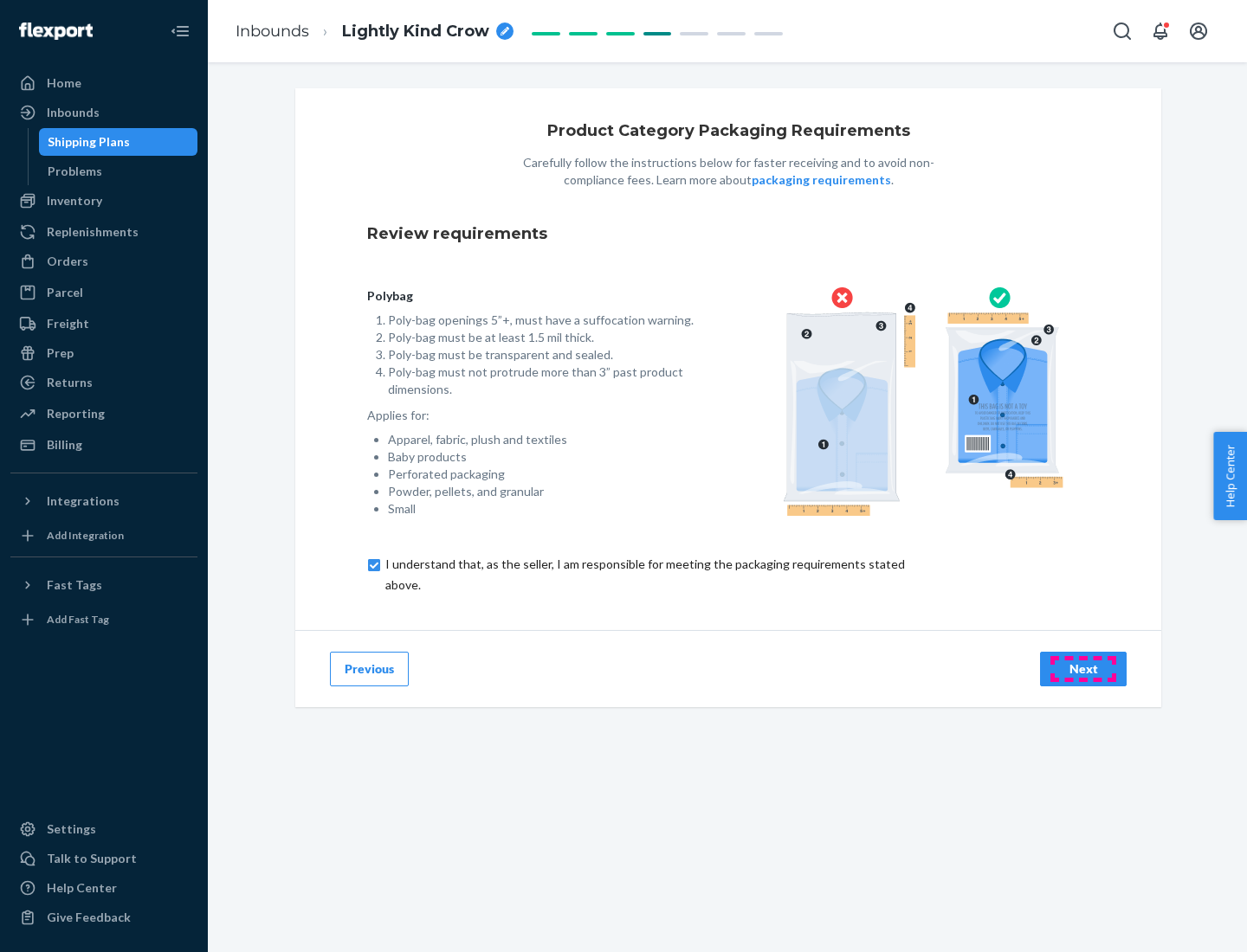
click at [1083, 669] on div "Next" at bounding box center [1083, 669] width 57 height 17
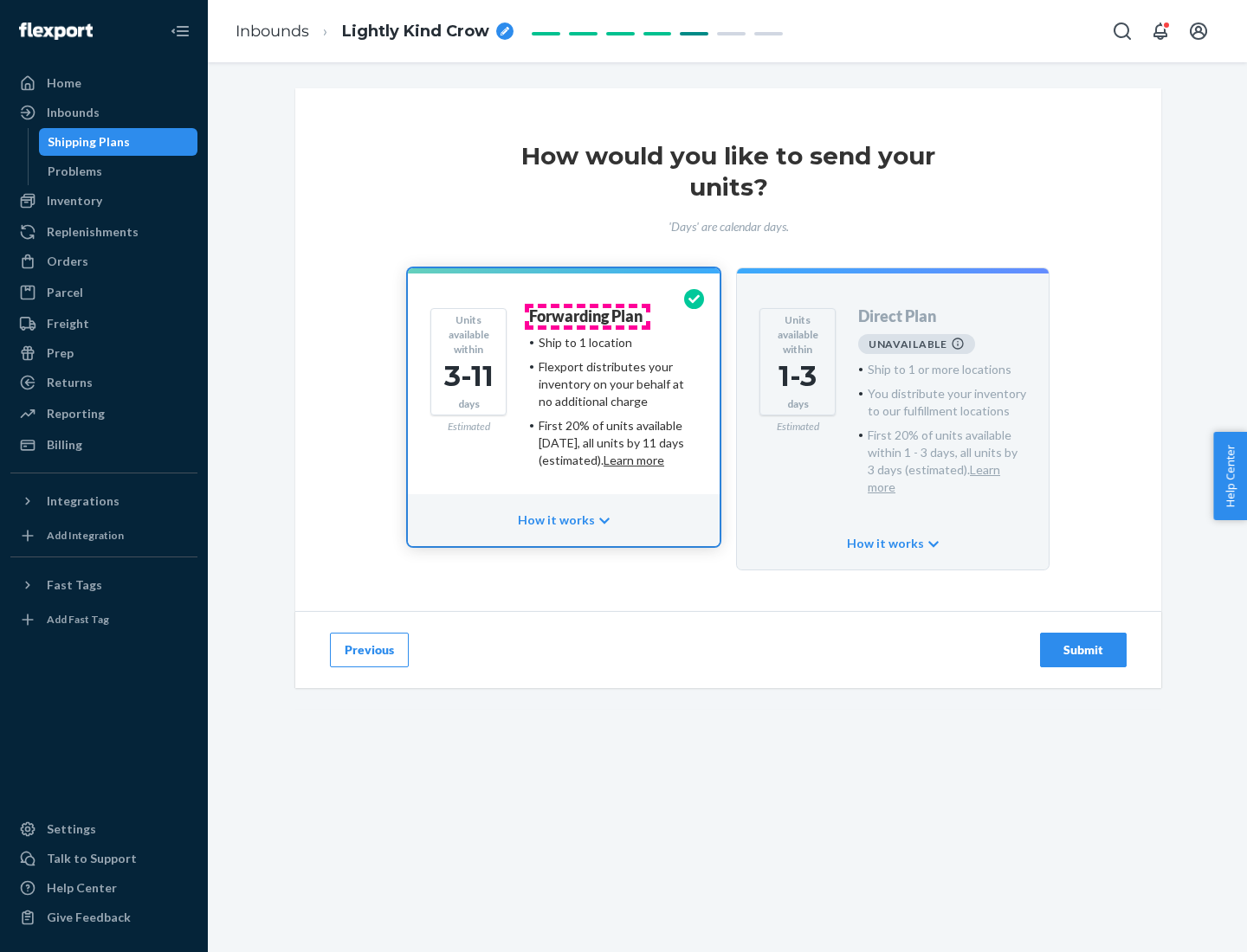
click at [587, 316] on h4 "Forwarding Plan" at bounding box center [586, 316] width 113 height 17
click at [1083, 641] on div "Submit" at bounding box center [1083, 649] width 57 height 17
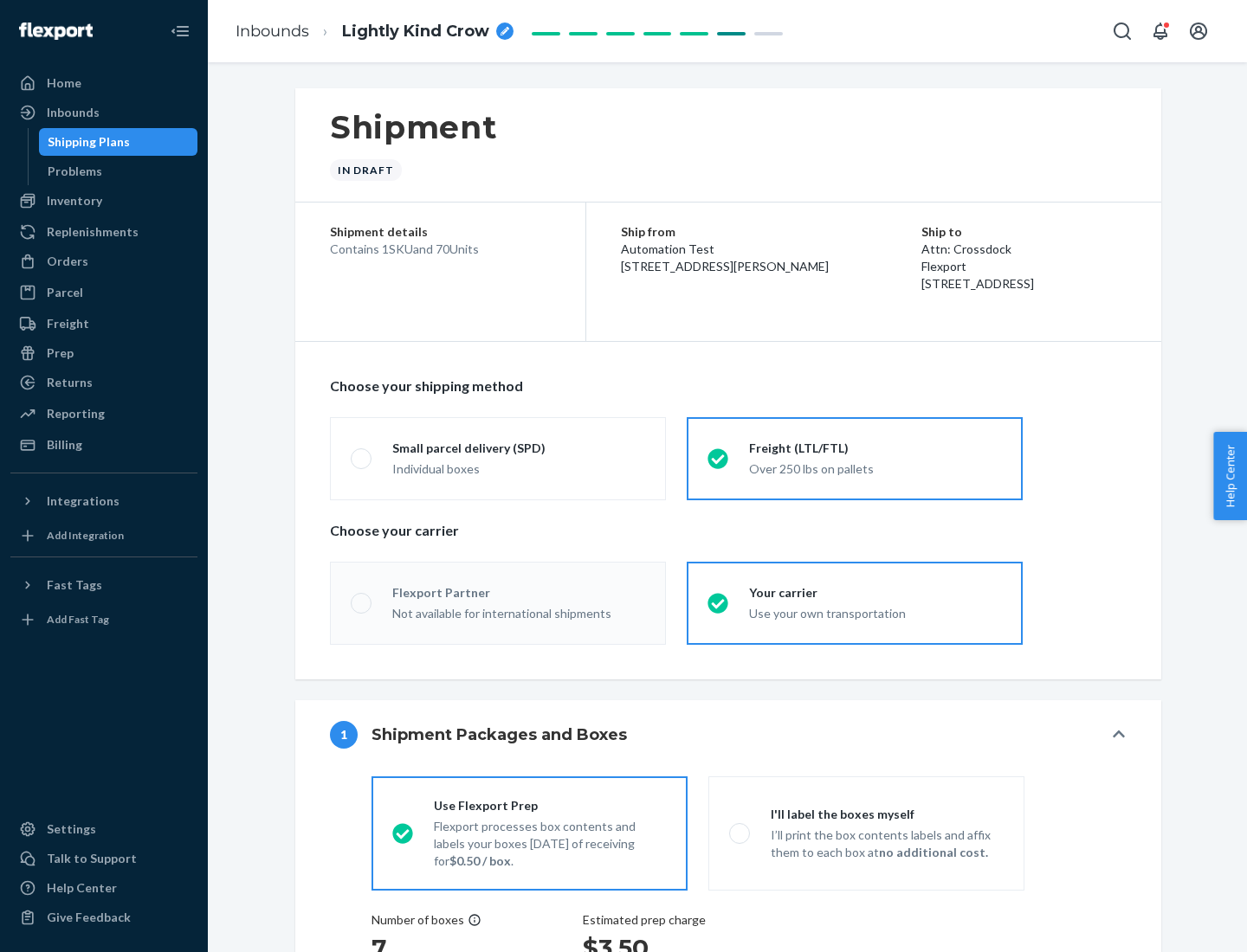
radio input "true"
radio input "false"
radio input "true"
radio input "false"
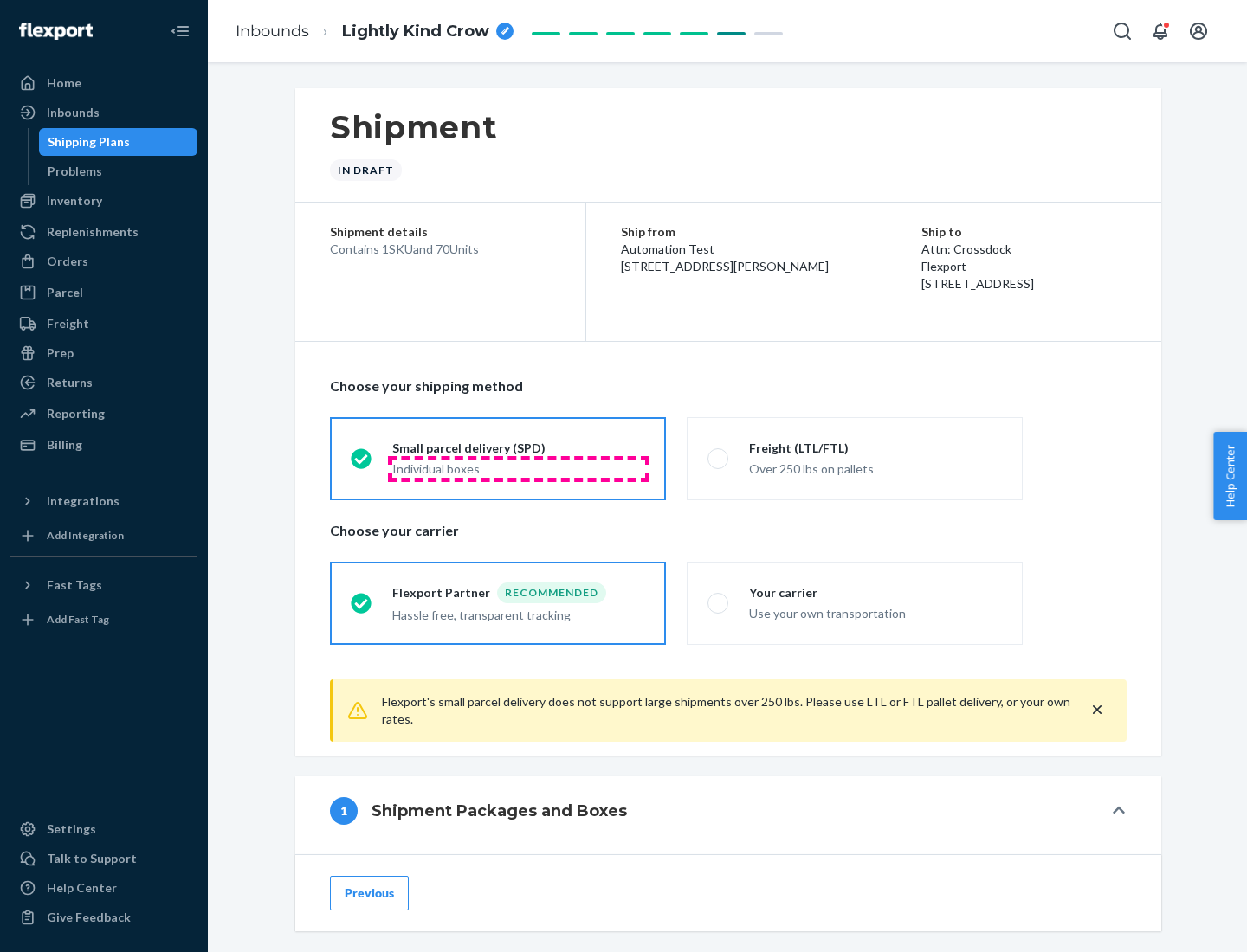
click at [519, 468] on div "Individual boxes" at bounding box center [519, 469] width 253 height 17
click at [362, 464] on input "Small parcel delivery (SPD) Individual boxes" at bounding box center [356, 458] width 11 height 11
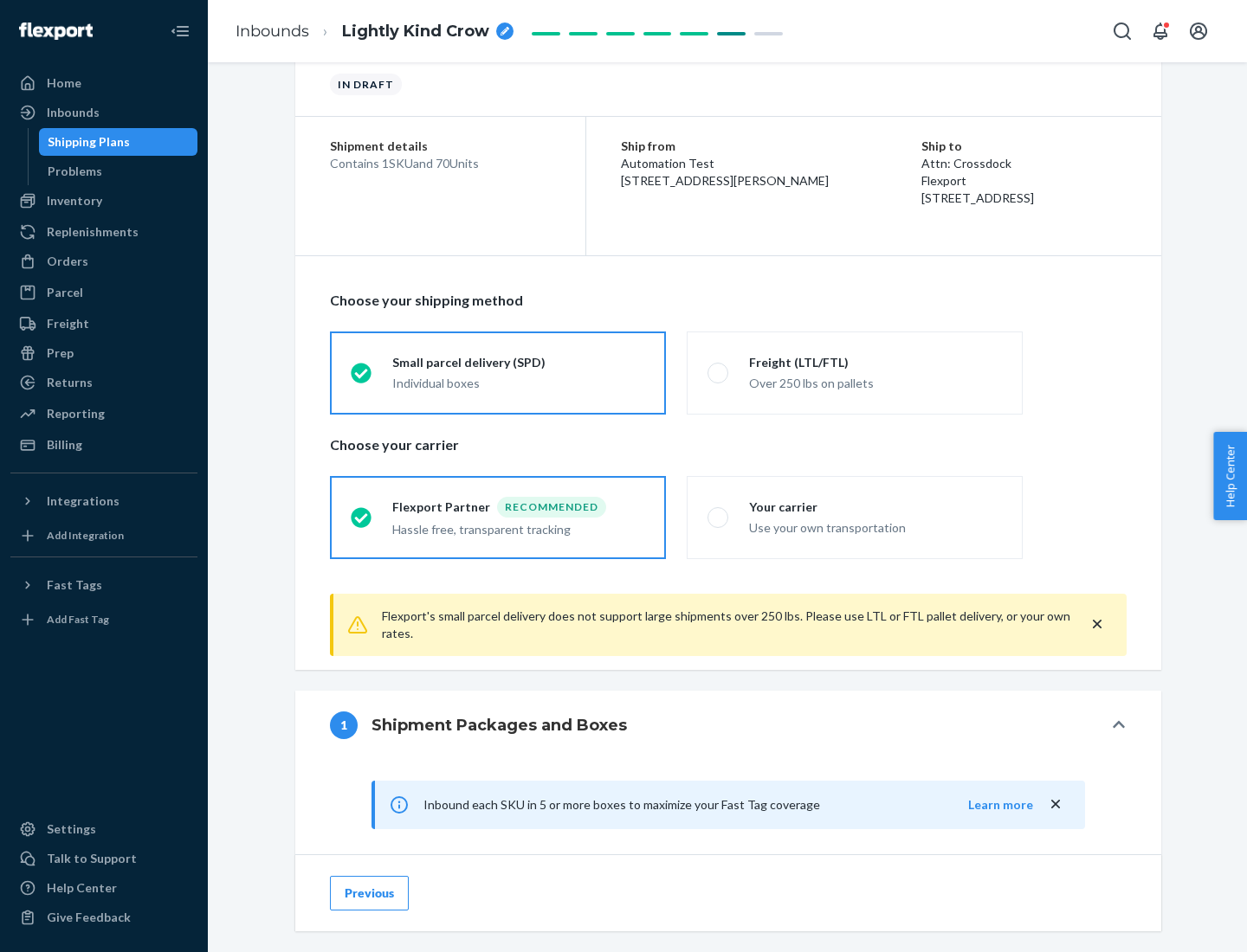
click at [519, 507] on div "Recommended" at bounding box center [551, 507] width 109 height 21
click at [362, 511] on input "Flexport Partner Recommended Hassle free, transparent tracking" at bounding box center [356, 517] width 11 height 11
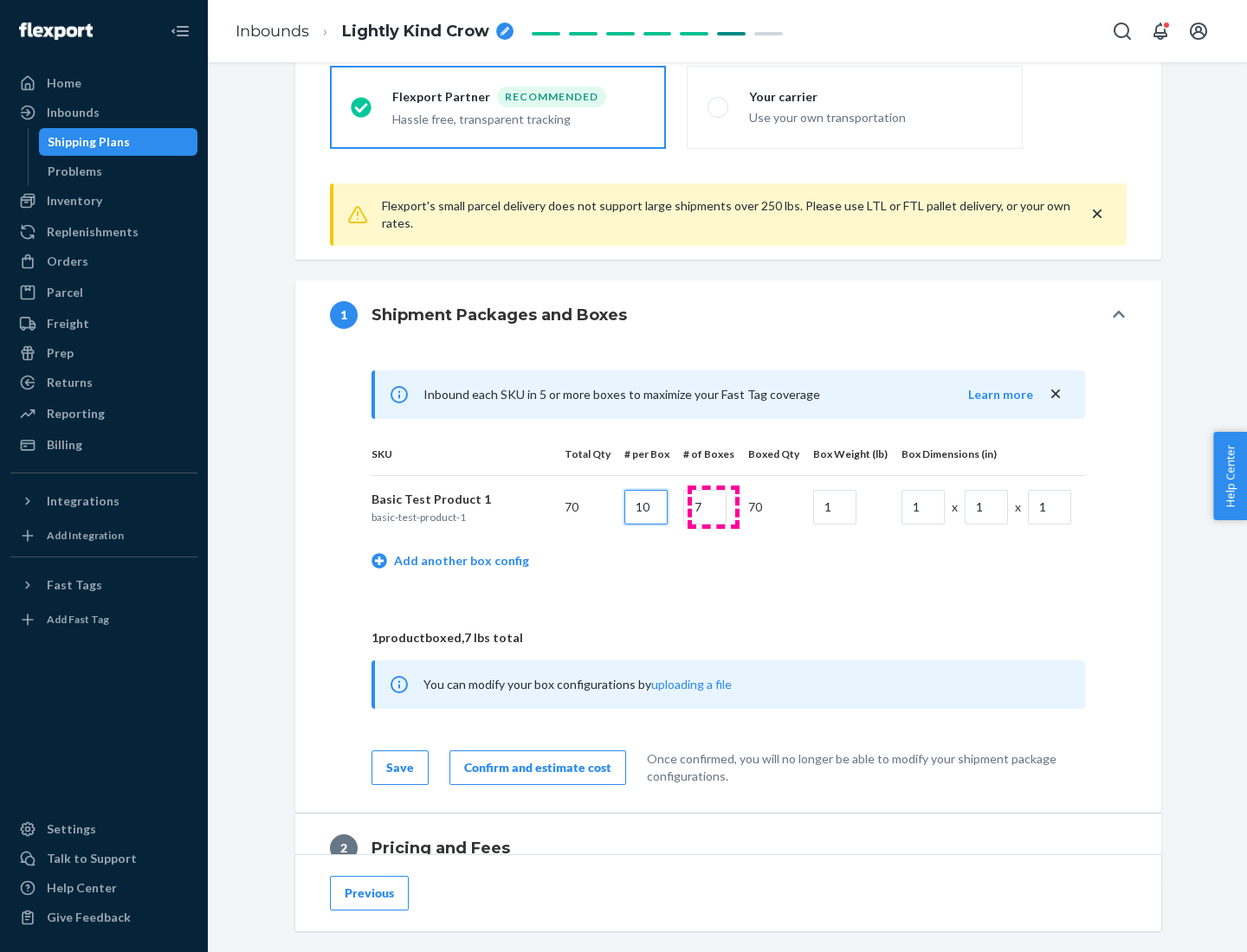
type input "10"
type input "7"
type input "1"
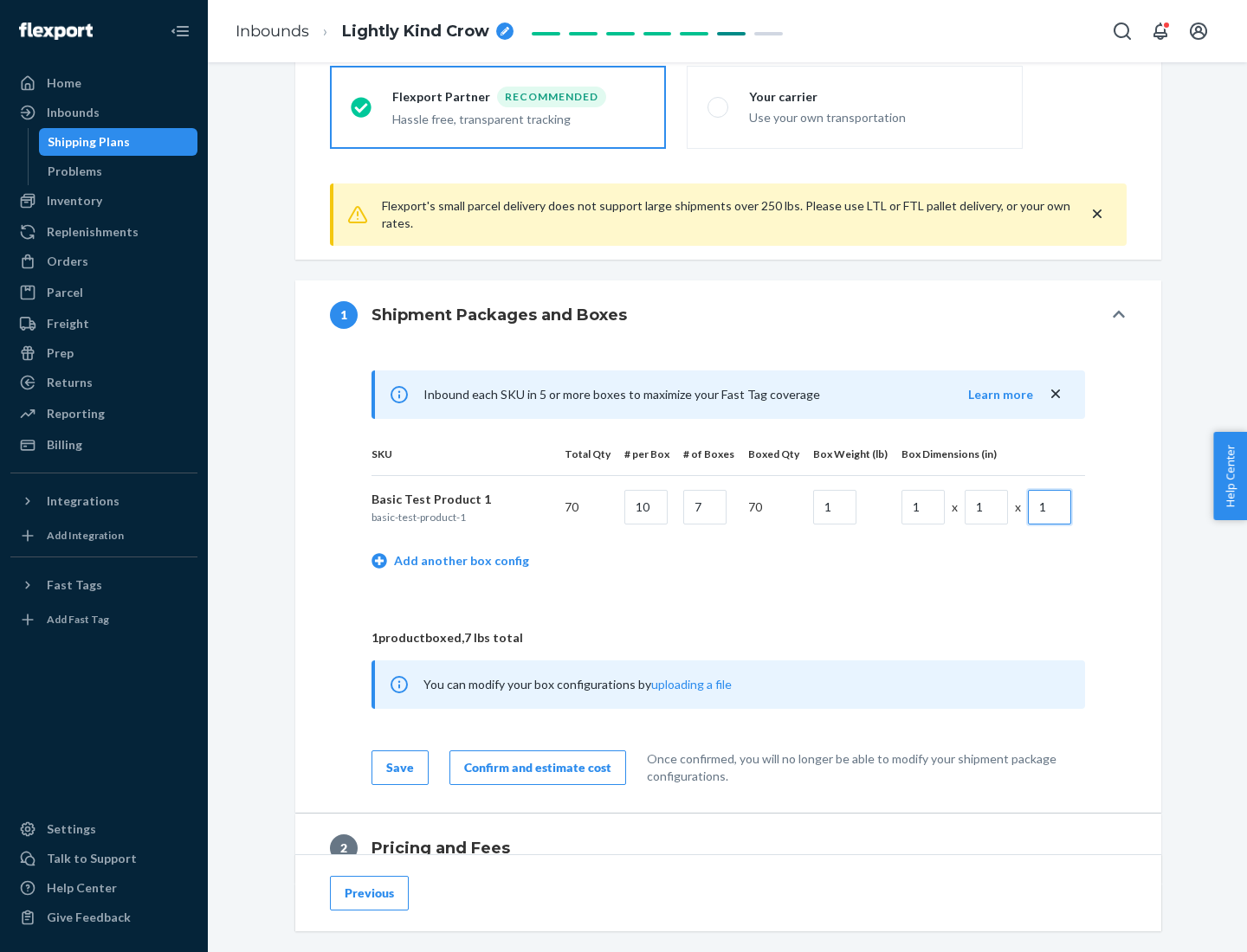
scroll to position [756, 0]
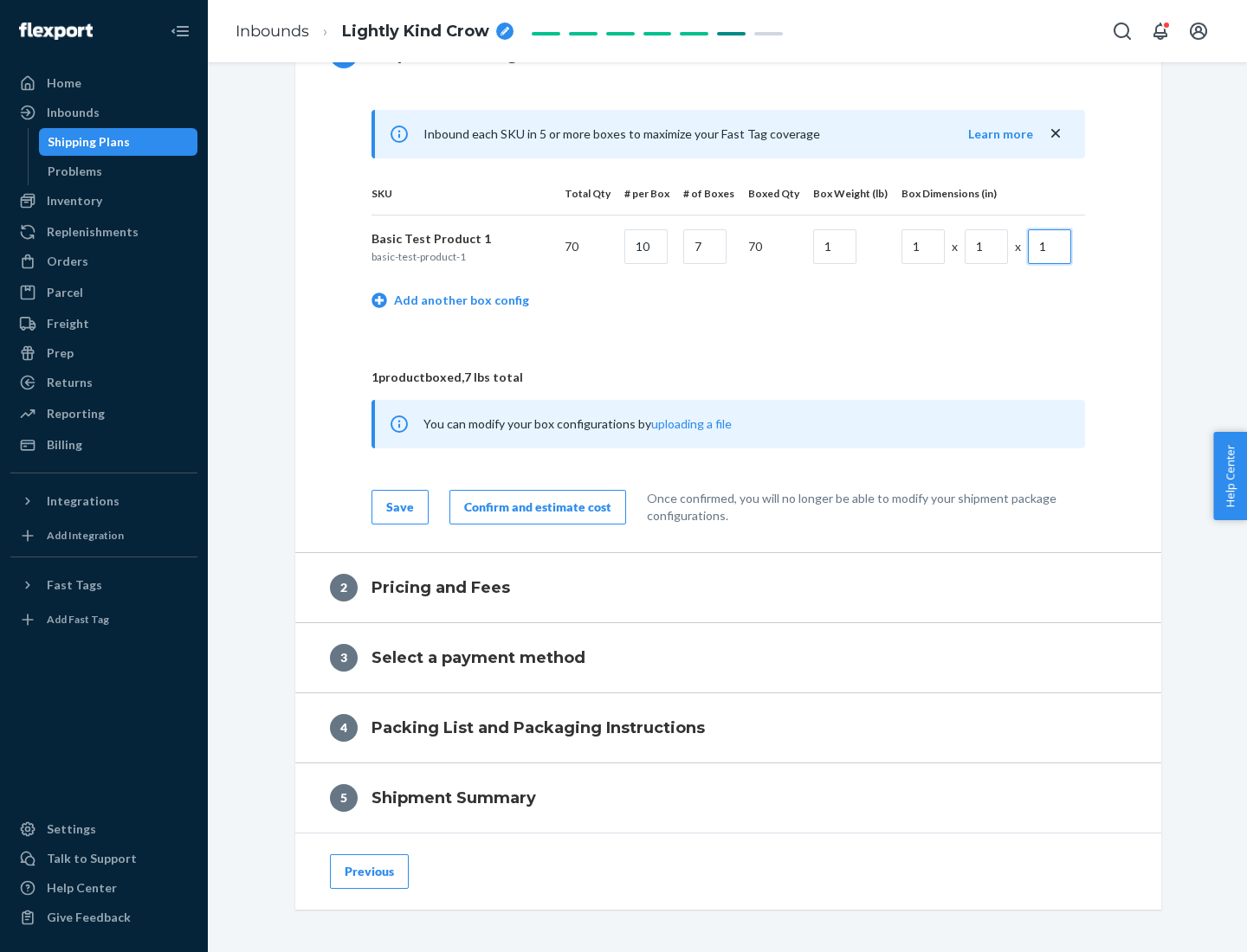
type input "1"
click at [534, 507] on div "Confirm and estimate cost" at bounding box center [537, 507] width 147 height 17
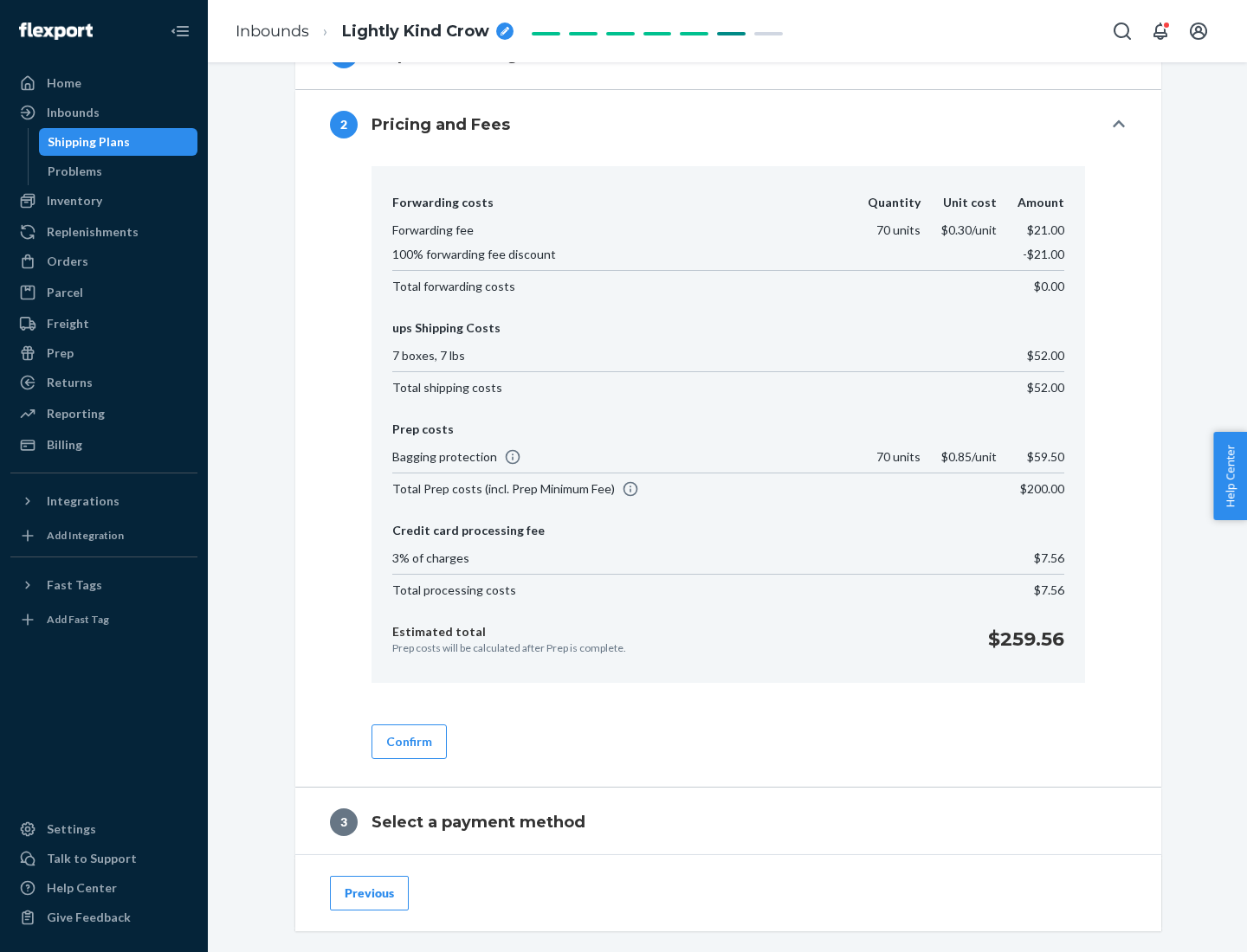
scroll to position [991, 0]
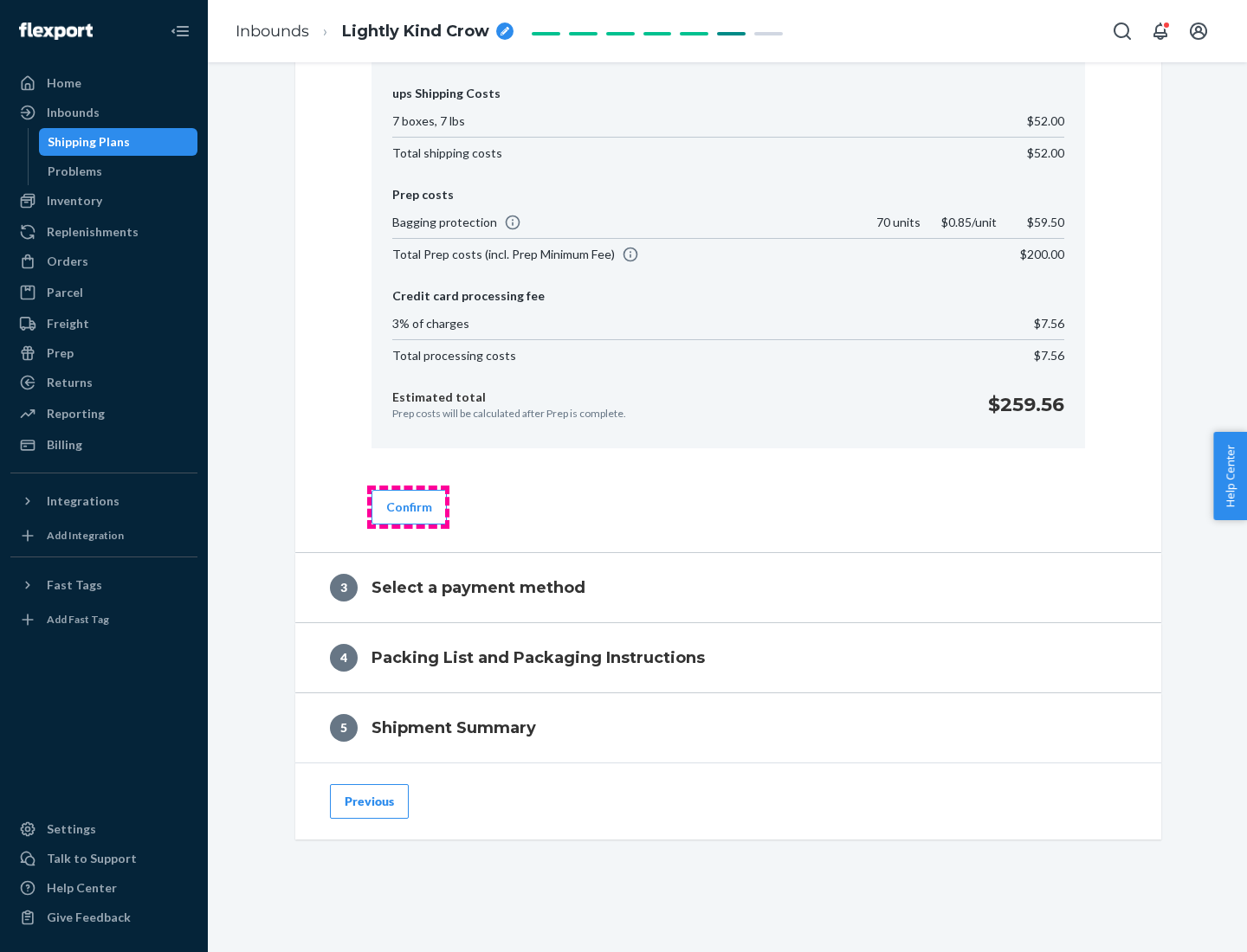
click at [408, 507] on button "Confirm" at bounding box center [409, 508] width 75 height 35
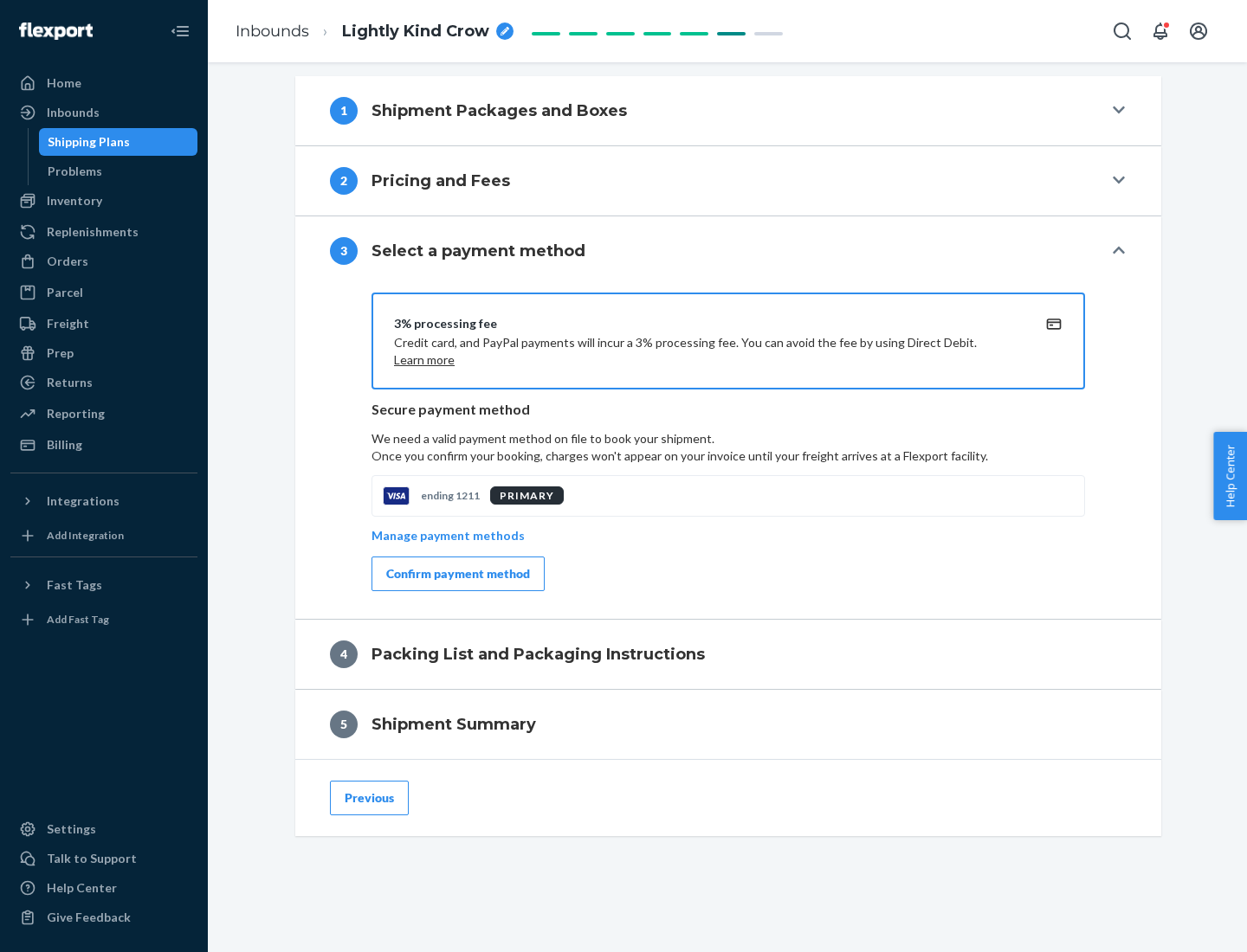
scroll to position [701, 0]
click at [457, 574] on div "Confirm payment method" at bounding box center [457, 573] width 144 height 17
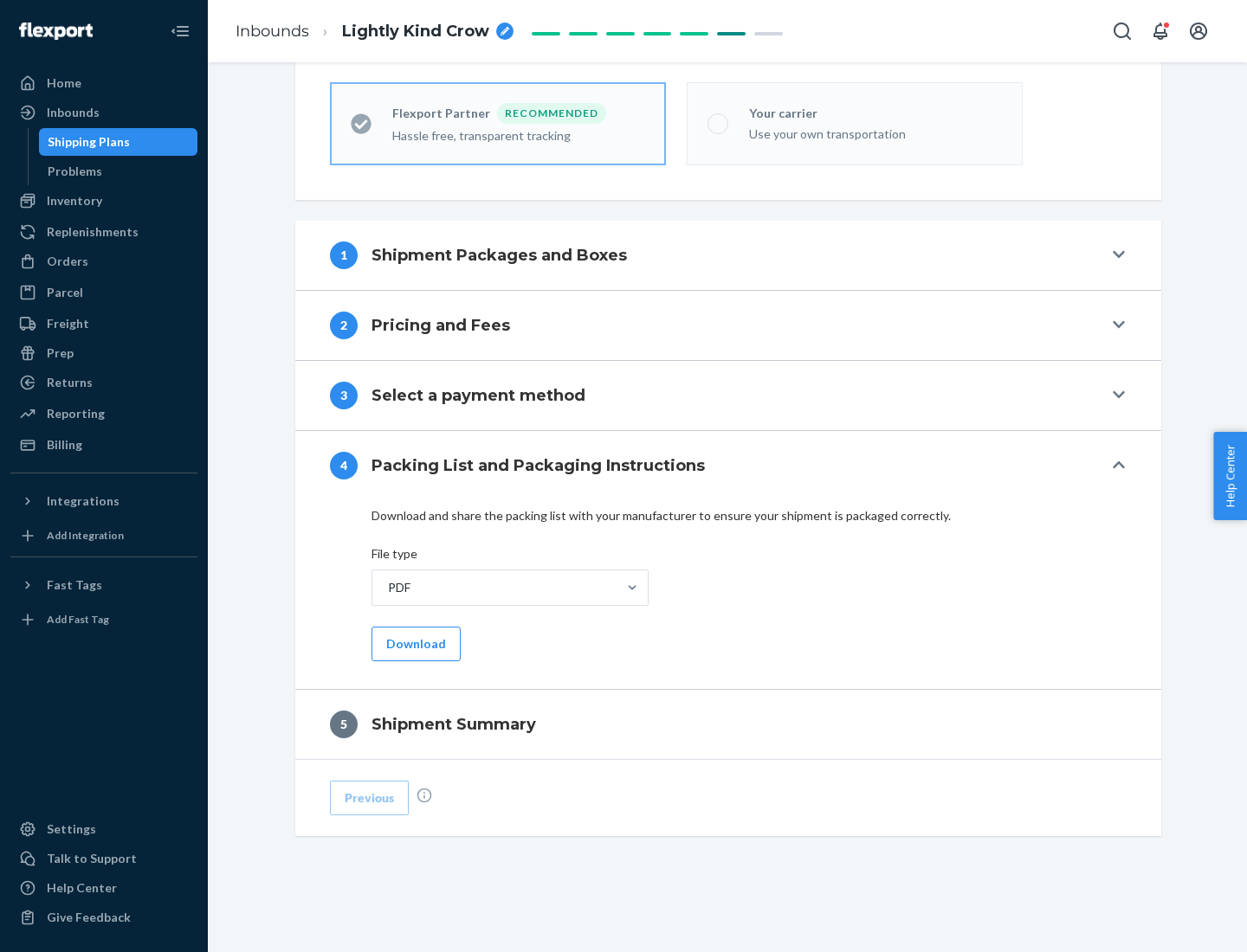
click at [414, 643] on button "Download" at bounding box center [415, 644] width 89 height 35
